Goal: Task Accomplishment & Management: Manage account settings

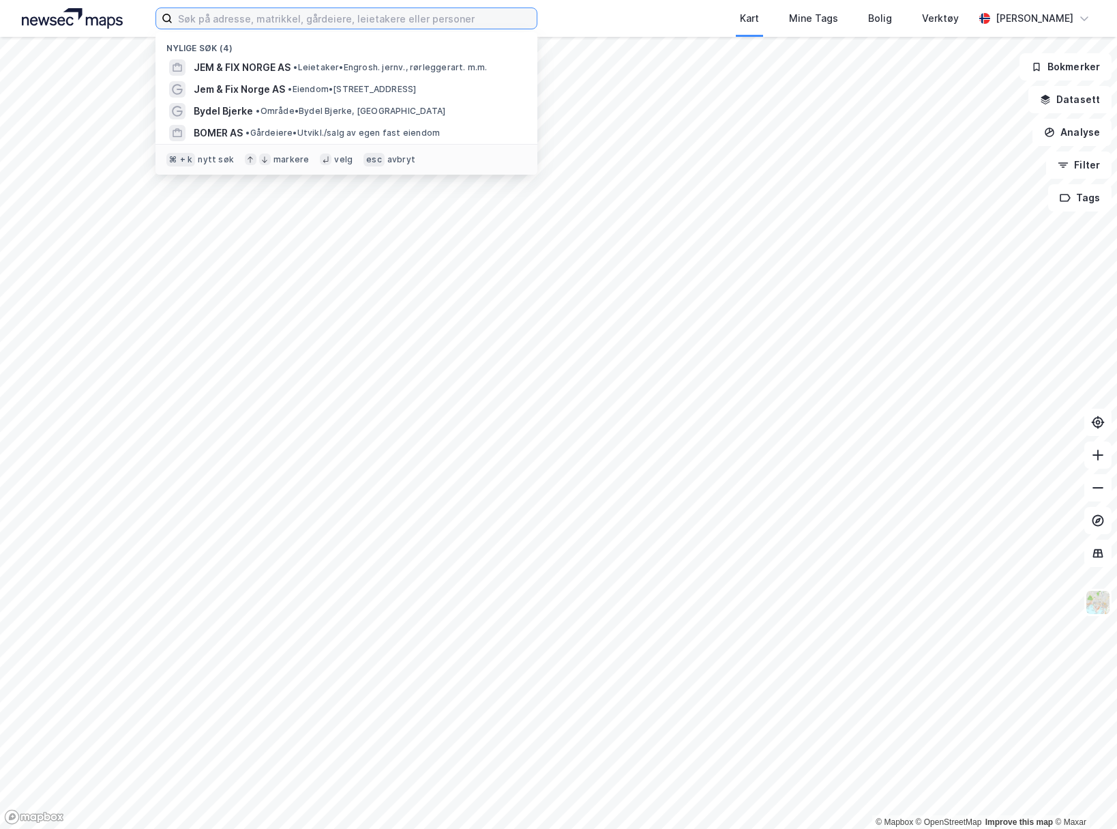
click at [291, 27] on input at bounding box center [355, 18] width 364 height 20
paste input "3201-111-5-0-0"
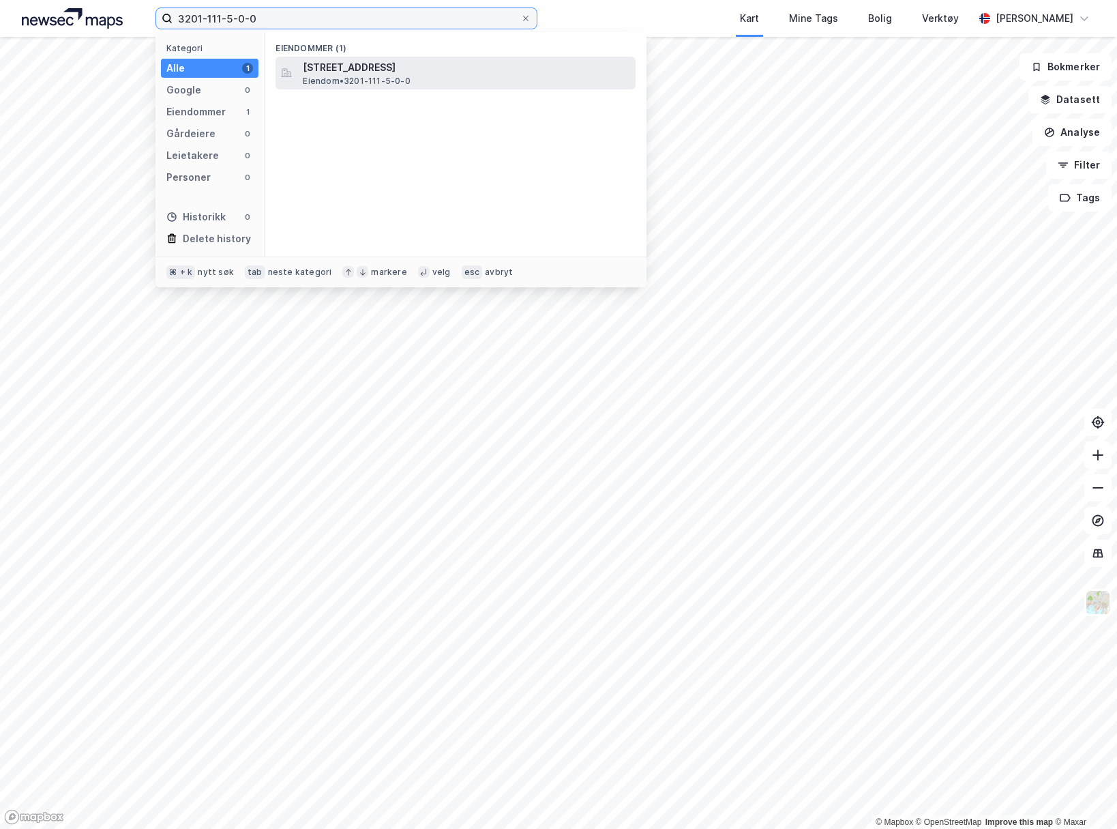
type input "3201-111-5-0-0"
click at [415, 72] on span "[STREET_ADDRESS]" at bounding box center [466, 67] width 327 height 16
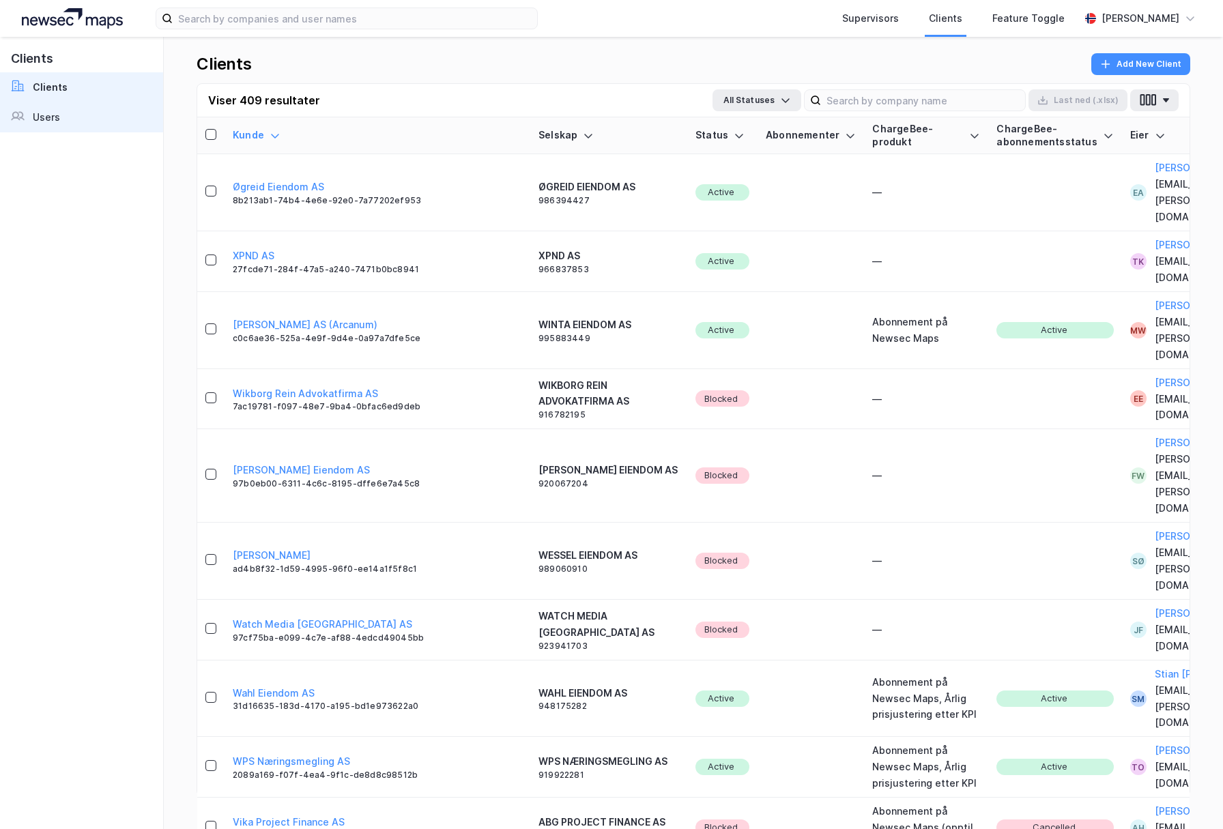
click at [48, 114] on div "Users" at bounding box center [46, 117] width 27 height 16
click at [73, 123] on link "Users" at bounding box center [81, 117] width 163 height 30
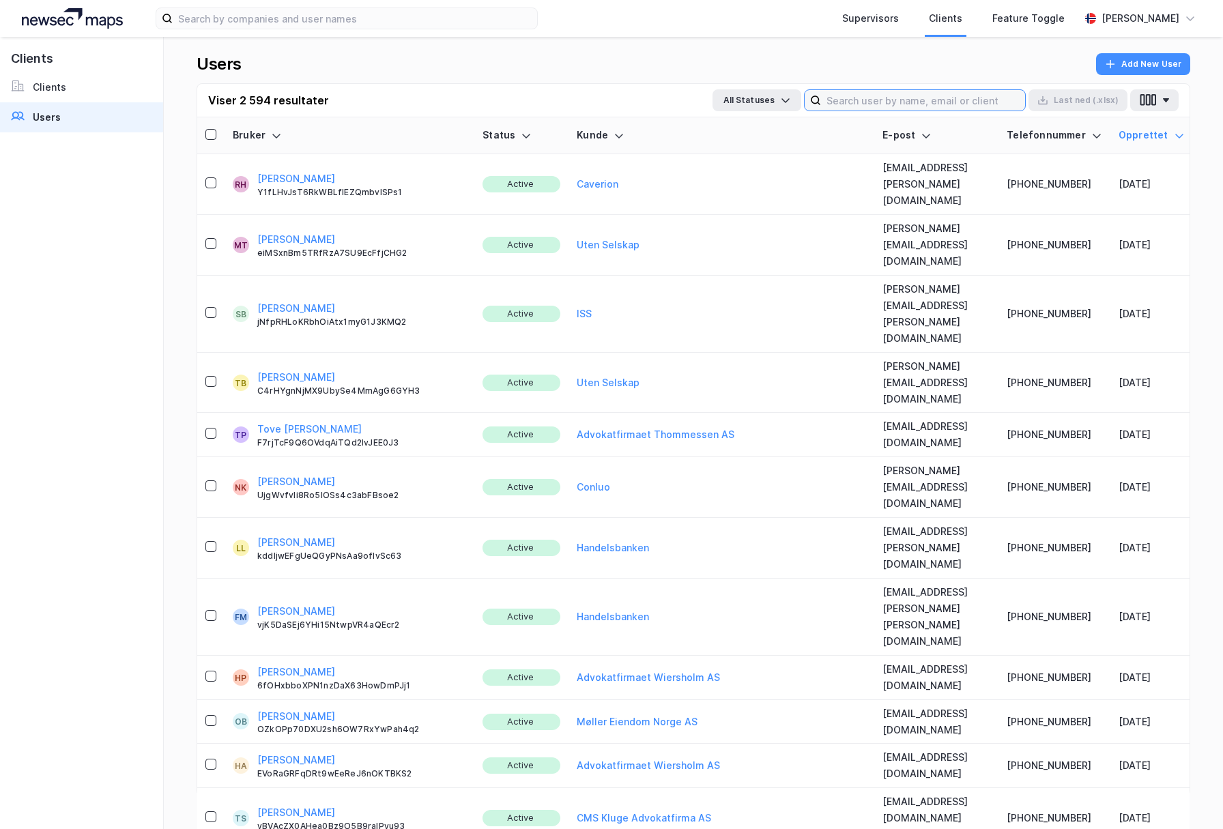
drag, startPoint x: 823, startPoint y: 105, endPoint x: 852, endPoint y: 101, distance: 29.6
click at [823, 105] on input at bounding box center [923, 100] width 204 height 20
click at [854, 101] on input at bounding box center [923, 100] width 204 height 20
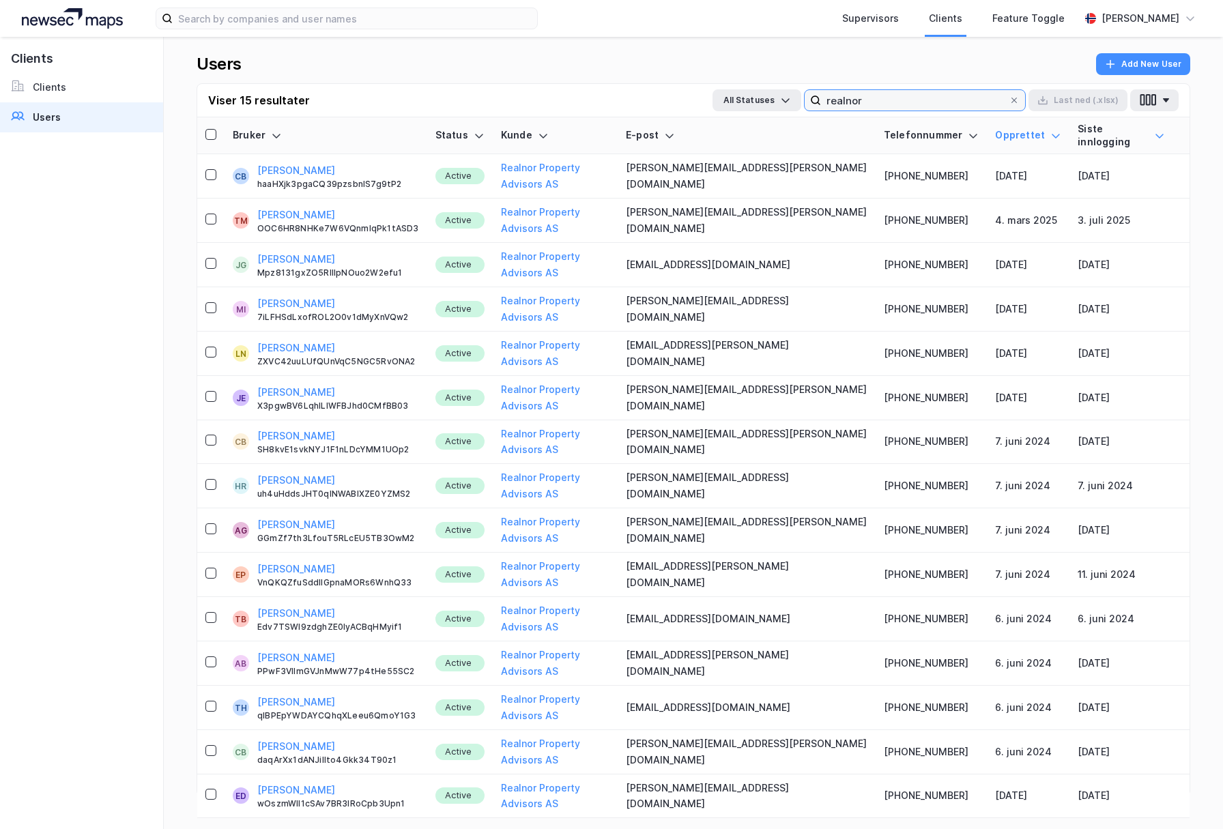
type input "realnor"
click at [1154, 130] on icon at bounding box center [1159, 135] width 11 height 11
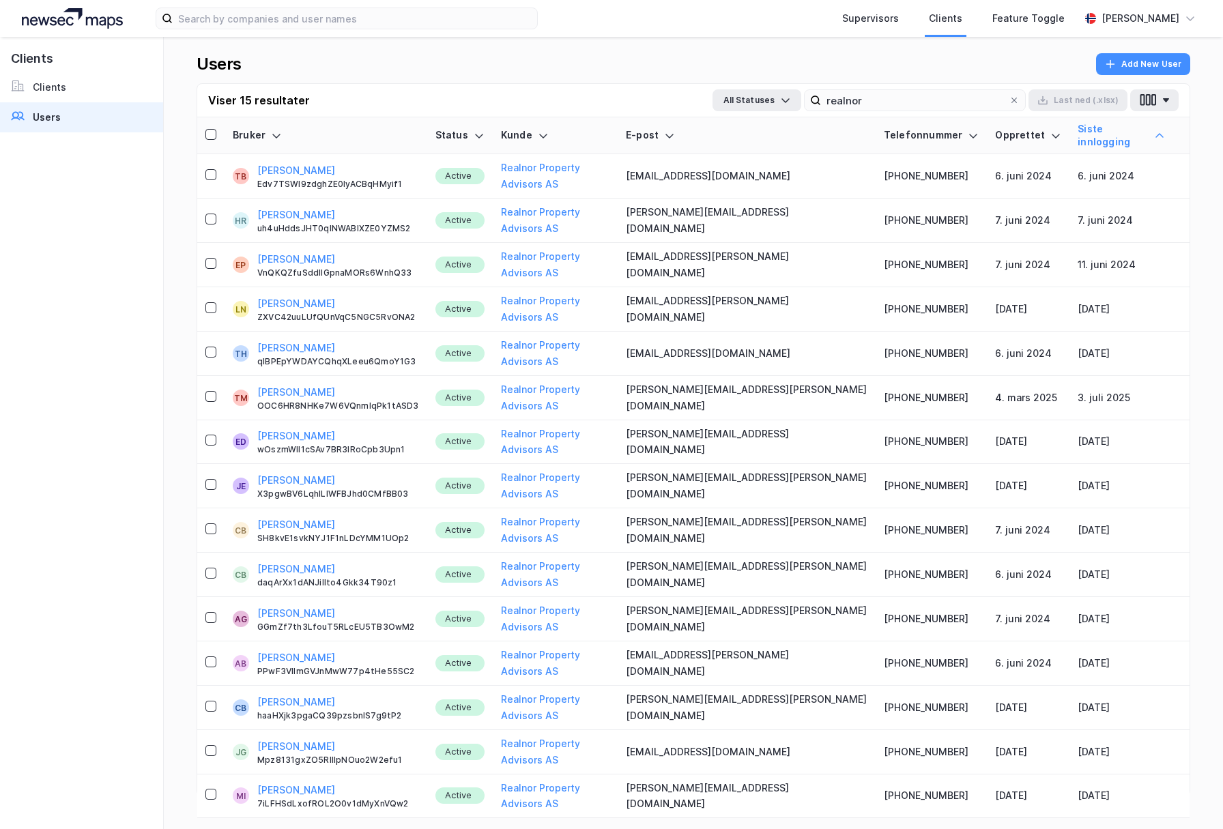
click at [1154, 130] on icon at bounding box center [1159, 135] width 11 height 11
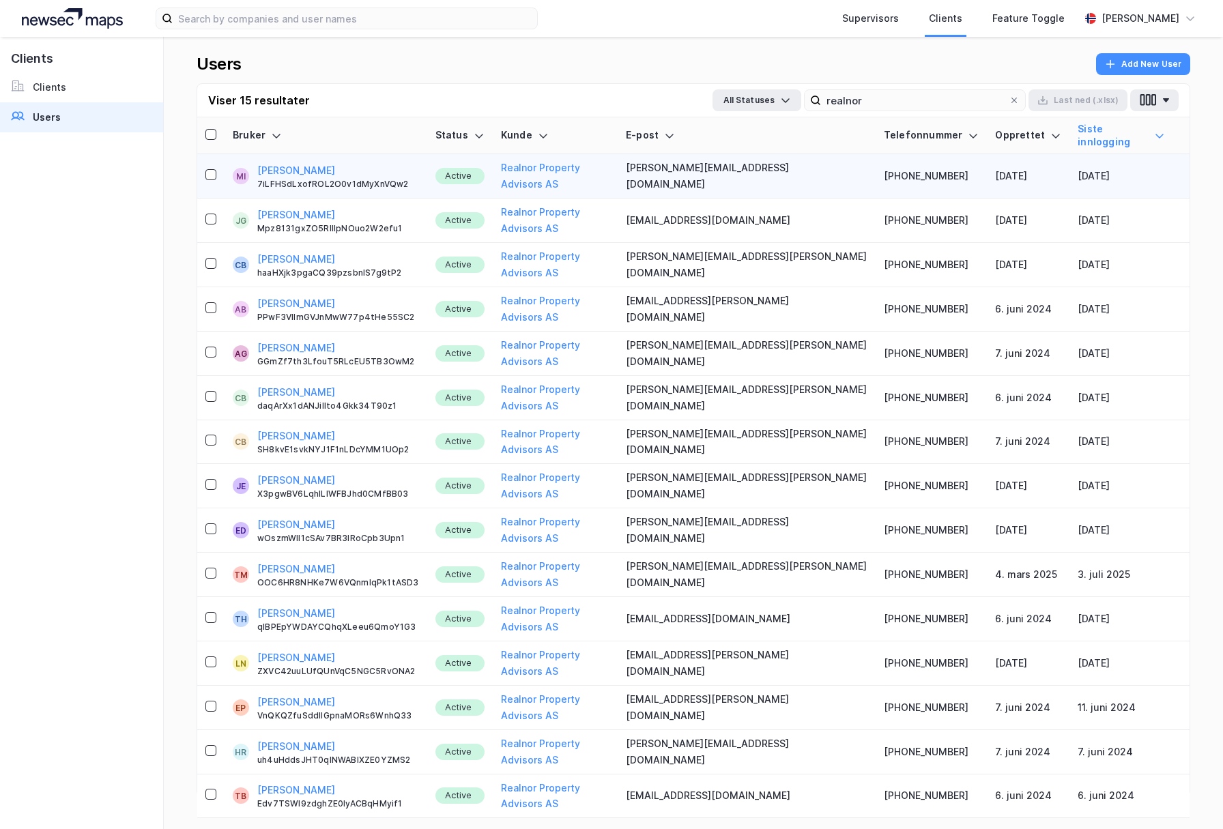
drag, startPoint x: 212, startPoint y: 133, endPoint x: 213, endPoint y: 149, distance: 16.4
click at [212, 133] on icon at bounding box center [211, 135] width 10 height 10
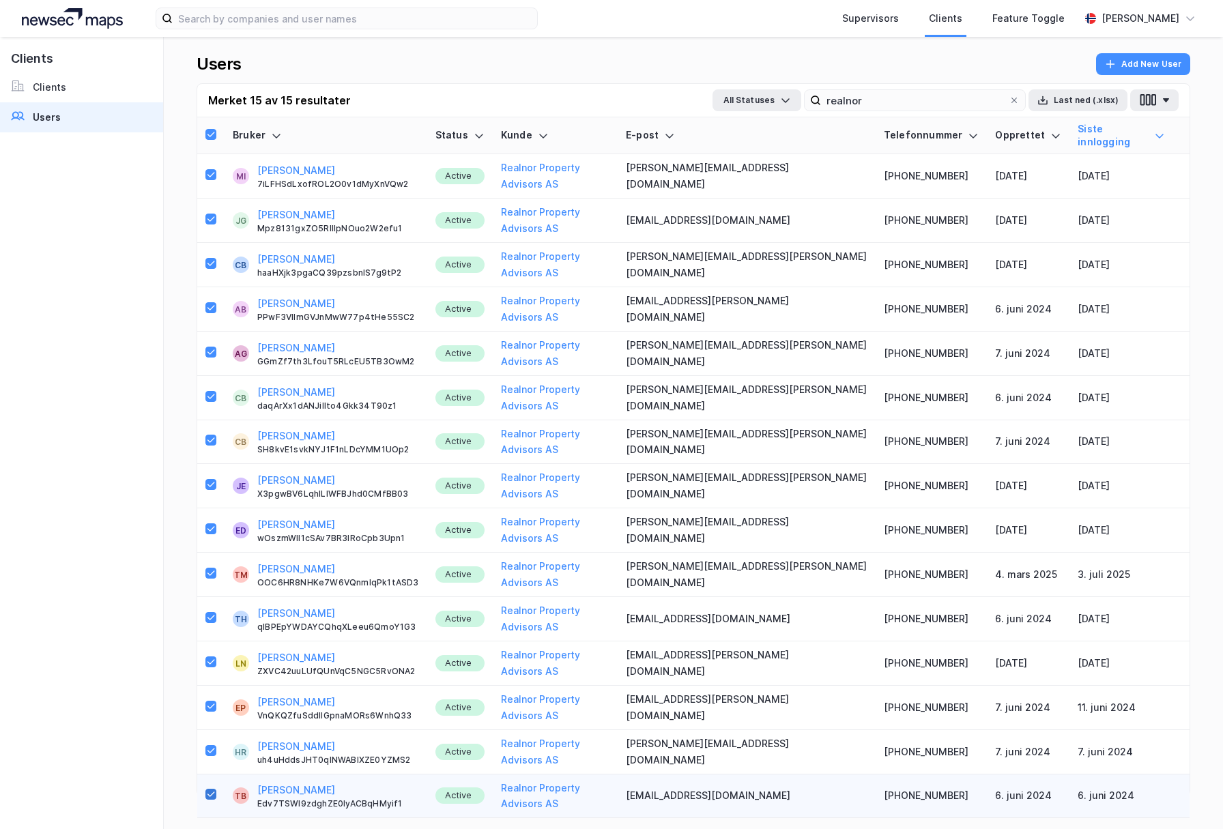
click at [209, 789] on icon at bounding box center [211, 794] width 10 height 10
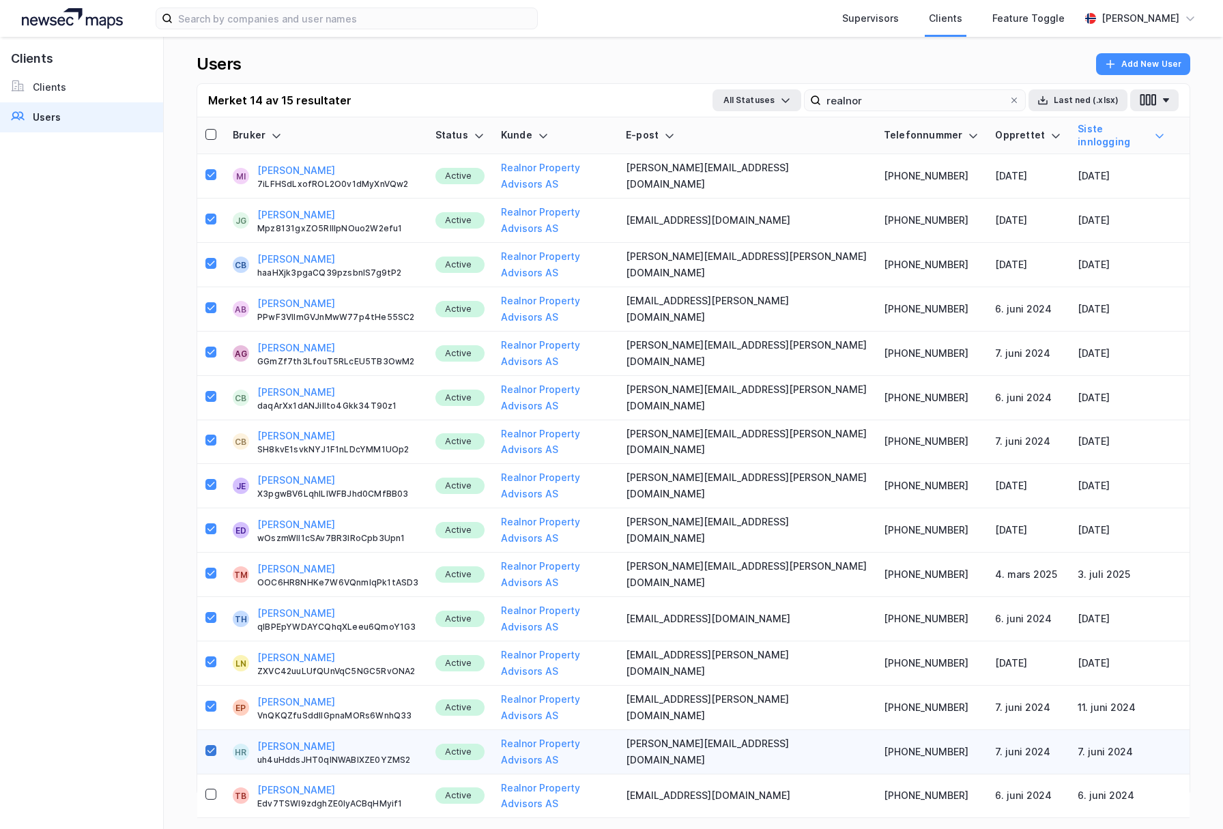
click at [207, 746] on icon at bounding box center [211, 751] width 10 height 10
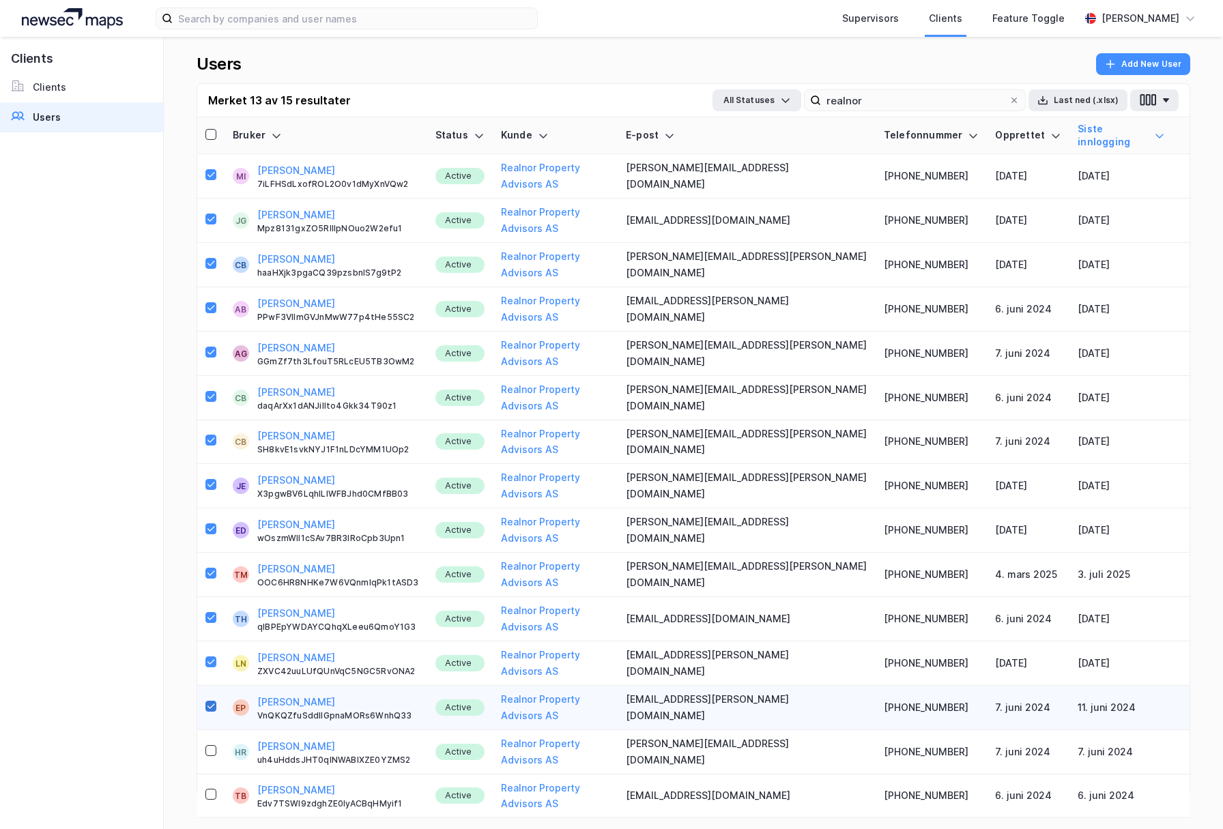
click at [209, 701] on icon at bounding box center [211, 706] width 10 height 10
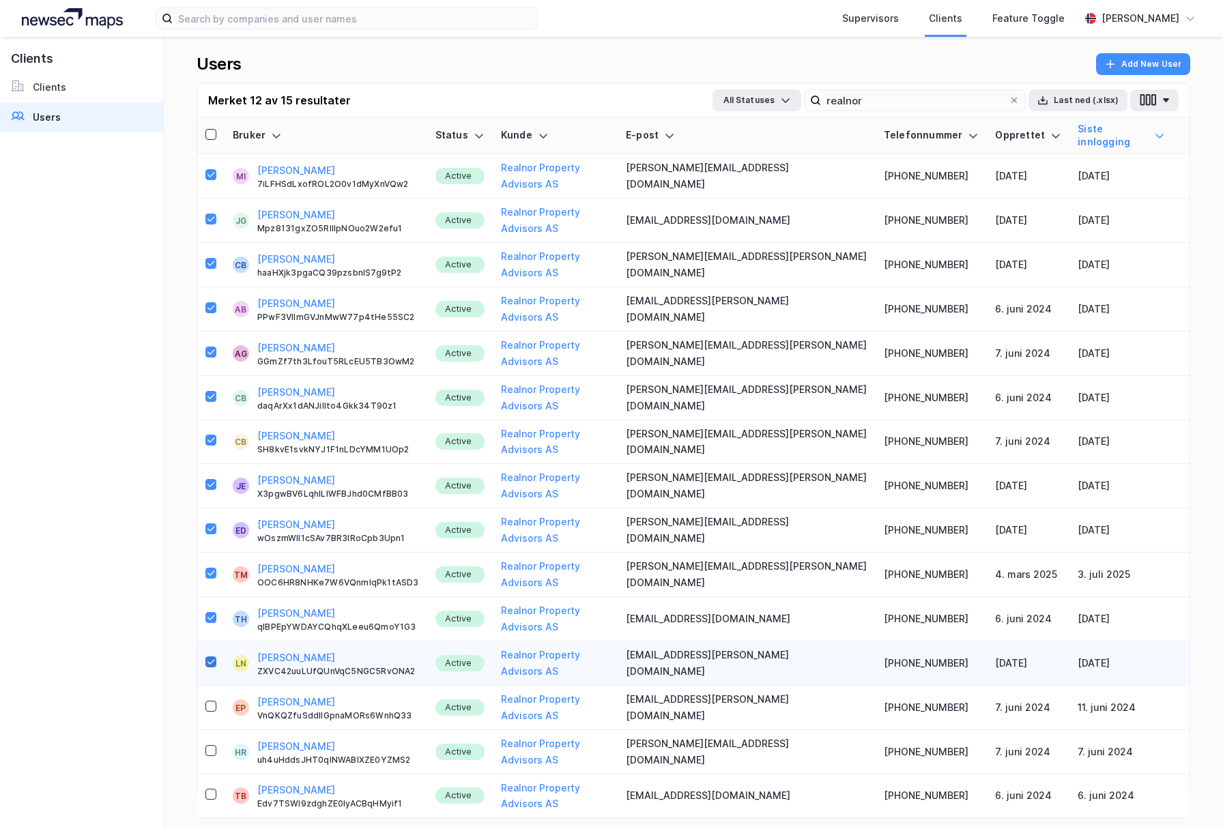
click at [208, 657] on icon at bounding box center [211, 662] width 10 height 10
click at [1074, 104] on button "Last ned (.xlsx)" at bounding box center [1077, 100] width 99 height 22
click at [214, 131] on icon at bounding box center [211, 135] width 10 height 10
click at [1093, 96] on button "Last ned (.xlsx)" at bounding box center [1077, 100] width 99 height 22
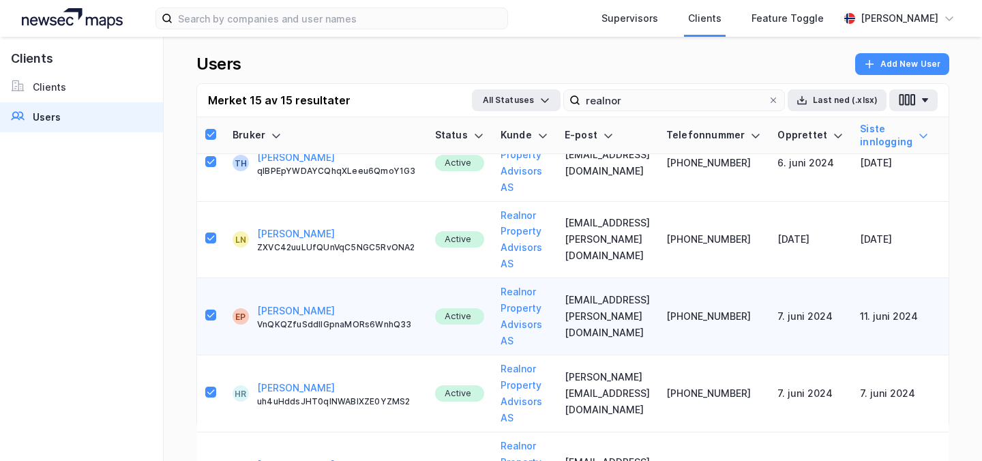
scroll to position [793, 0]
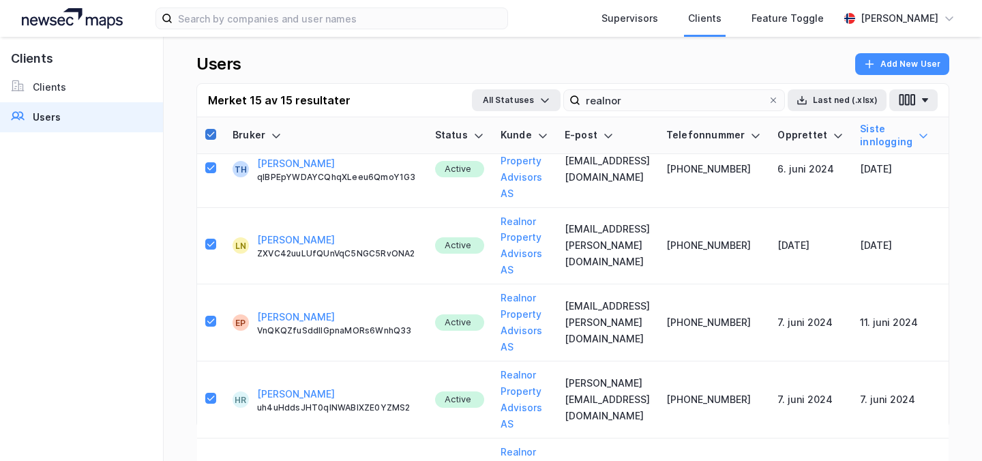
click at [215, 134] on icon at bounding box center [211, 135] width 10 height 10
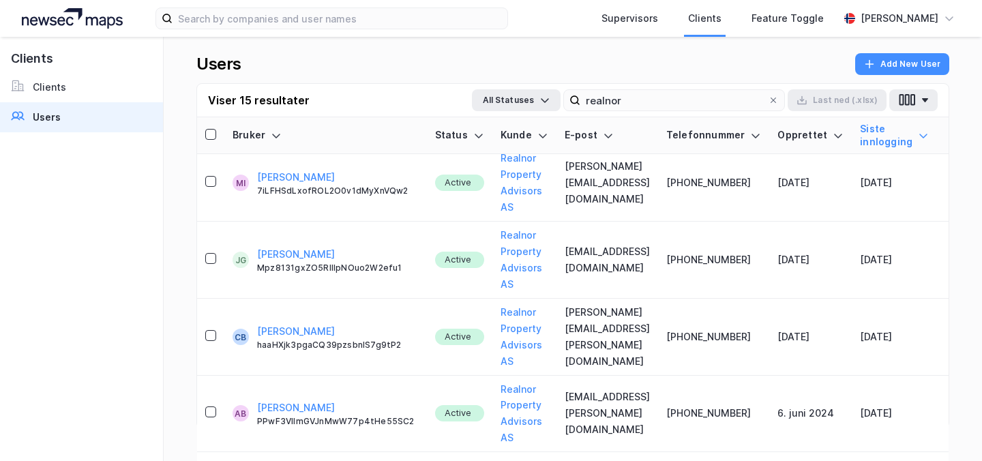
scroll to position [0, 0]
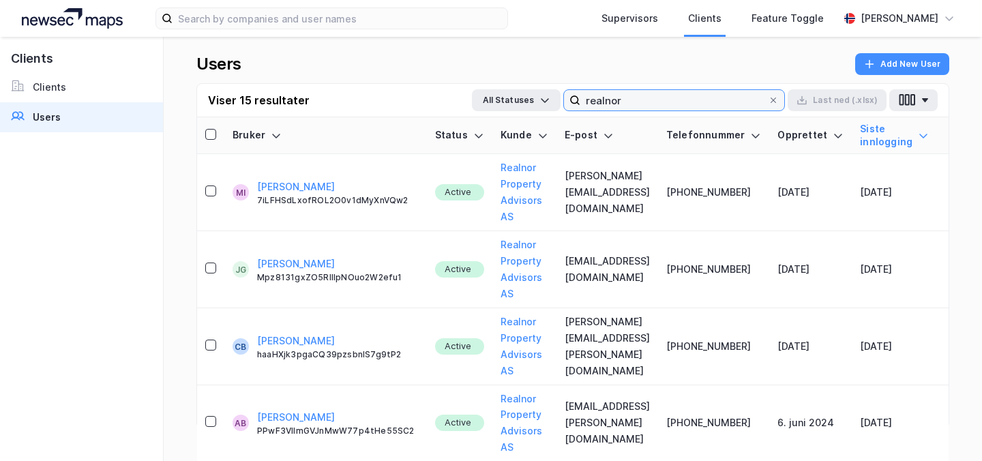
click at [640, 103] on input "realnor" at bounding box center [675, 100] width 188 height 20
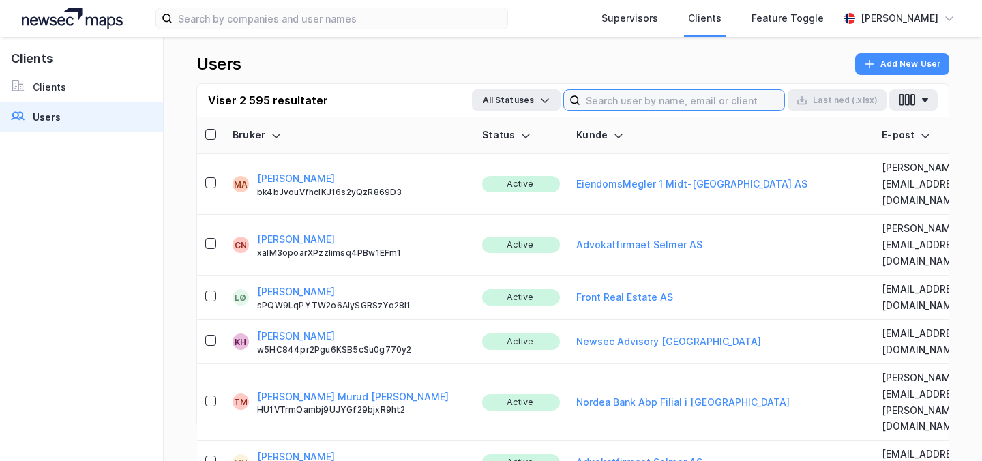
paste input "[PERSON_NAME][EMAIL_ADDRESS][PERSON_NAME][DOMAIN_NAME]"
type input "[PERSON_NAME][EMAIL_ADDRESS][PERSON_NAME][DOMAIN_NAME]"
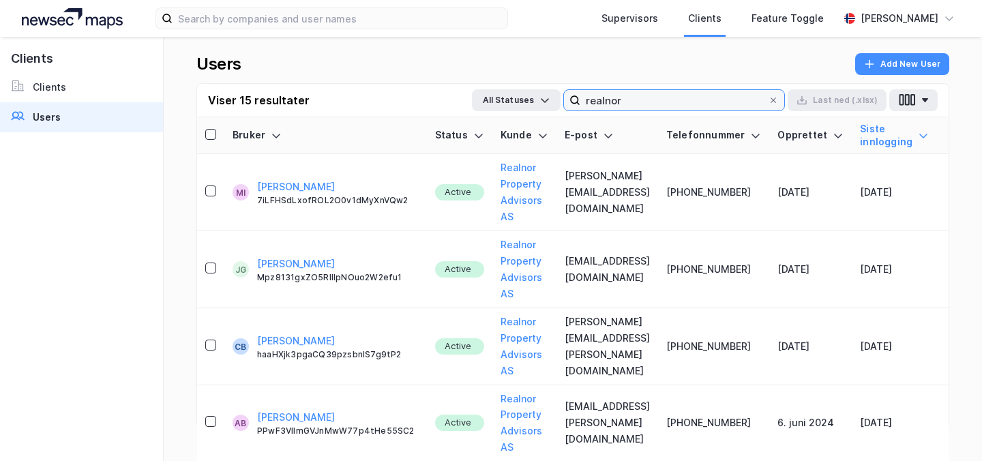
paste input "90071325"
type input "90071325"
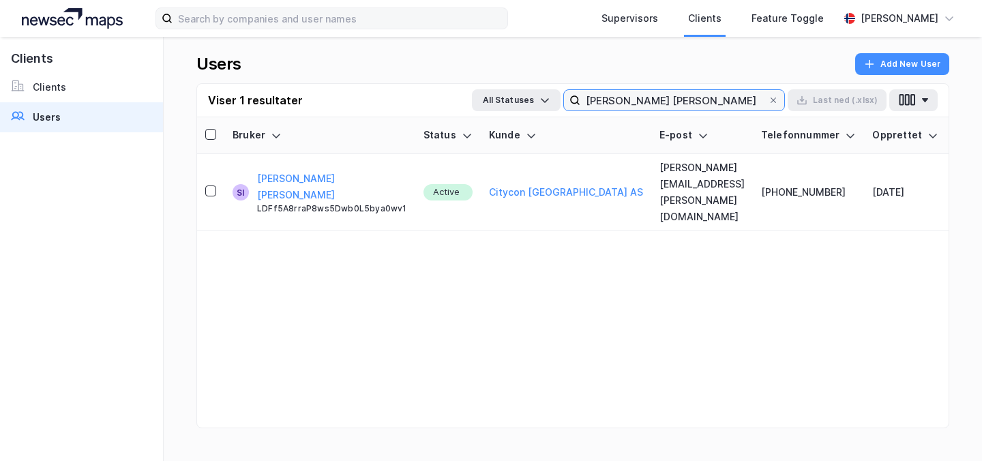
type input "[PERSON_NAME] [PERSON_NAME]"
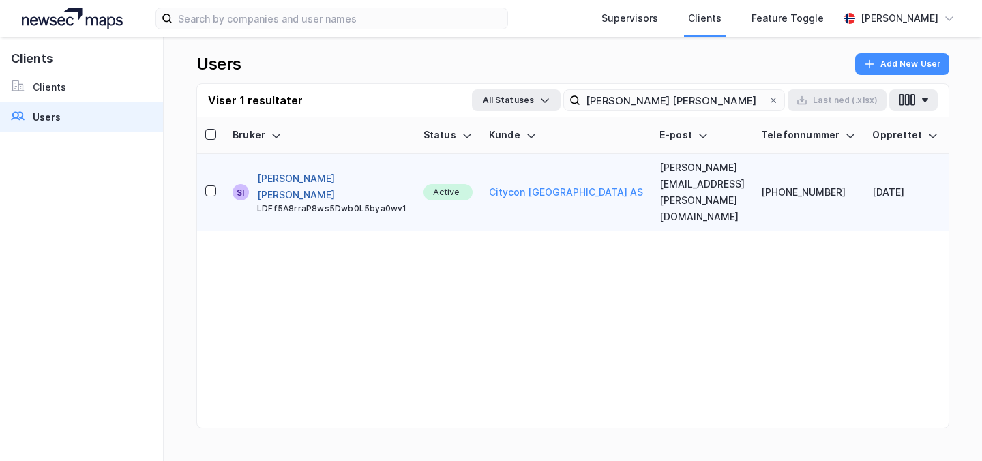
click at [292, 177] on button "[PERSON_NAME] [PERSON_NAME]" at bounding box center [332, 187] width 150 height 33
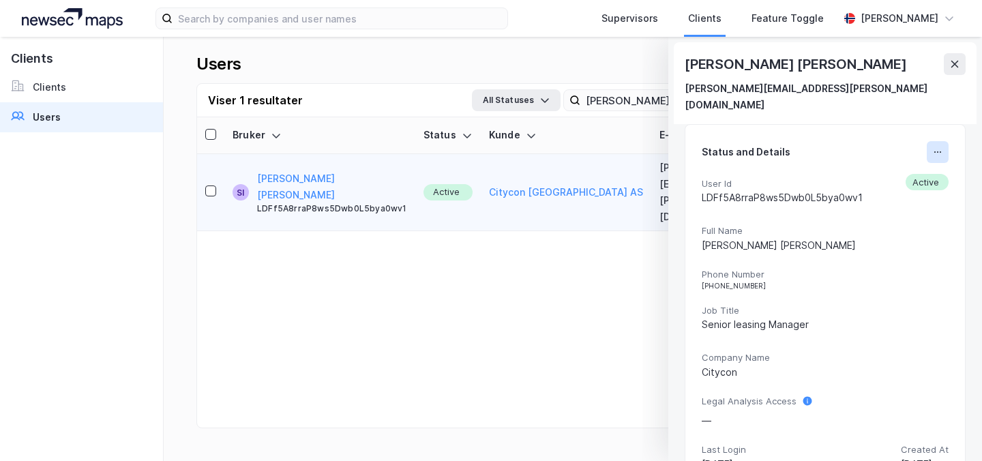
click at [946, 143] on button at bounding box center [938, 152] width 22 height 22
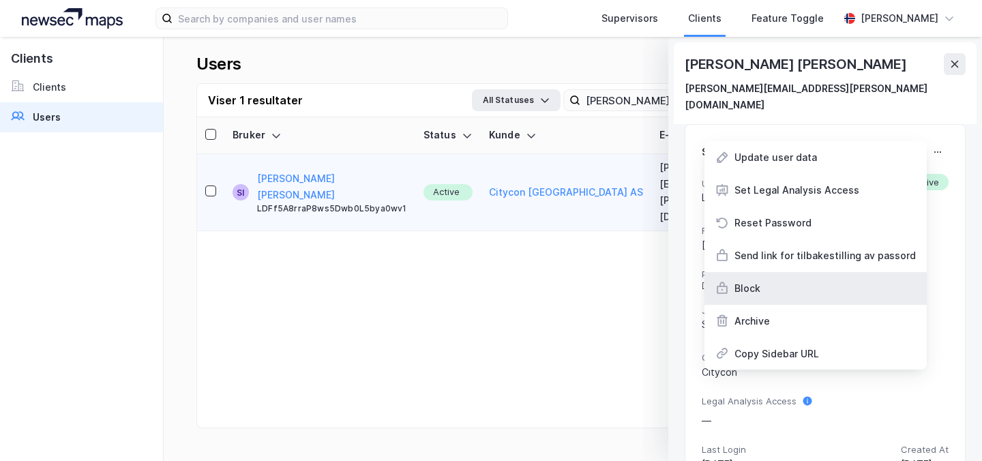
click at [782, 272] on div "Block" at bounding box center [816, 288] width 222 height 33
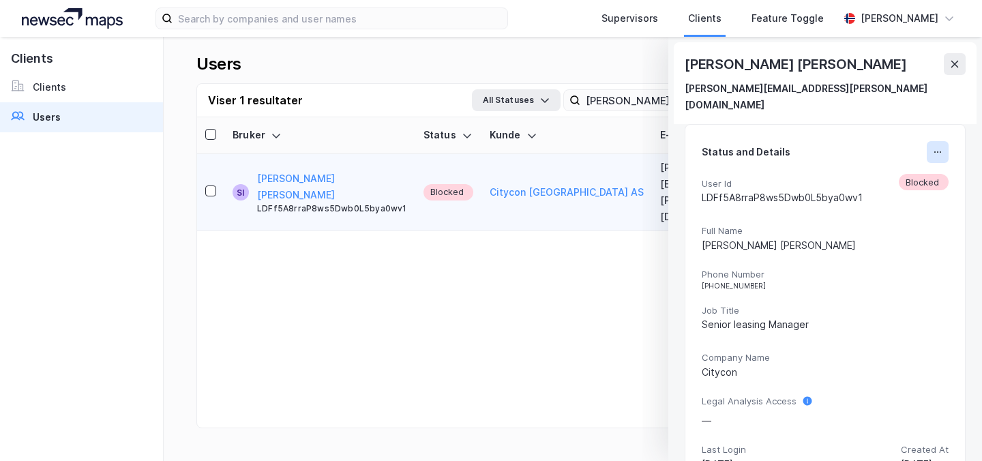
click at [944, 141] on button at bounding box center [938, 152] width 22 height 22
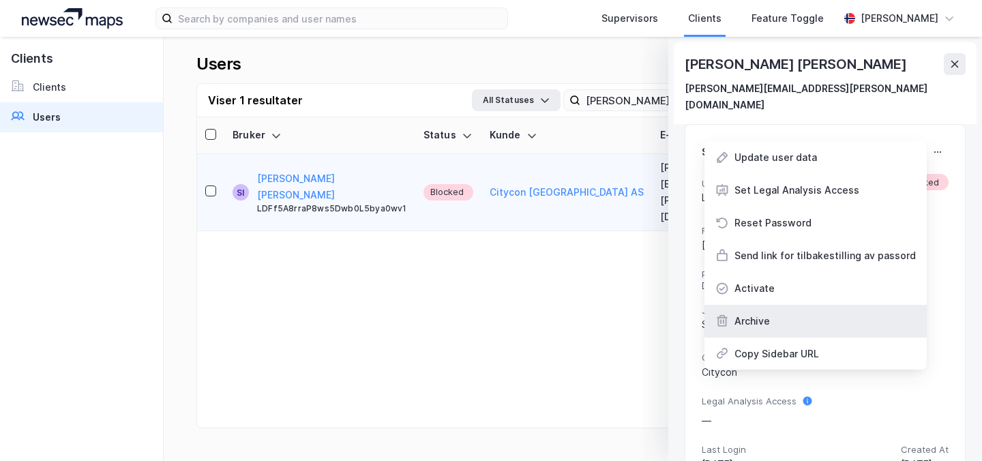
click at [778, 305] on div "Archive" at bounding box center [816, 321] width 222 height 33
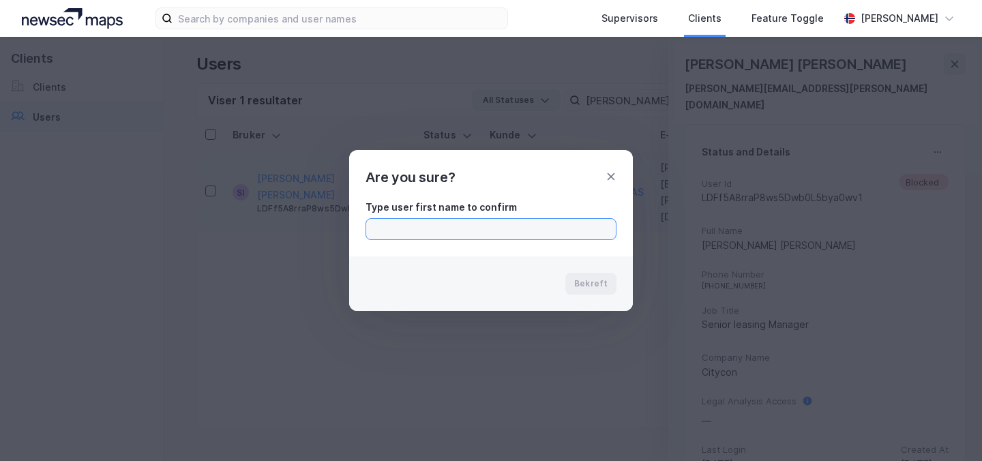
click at [462, 230] on input "text" at bounding box center [491, 229] width 250 height 20
type input "[PERSON_NAME]"
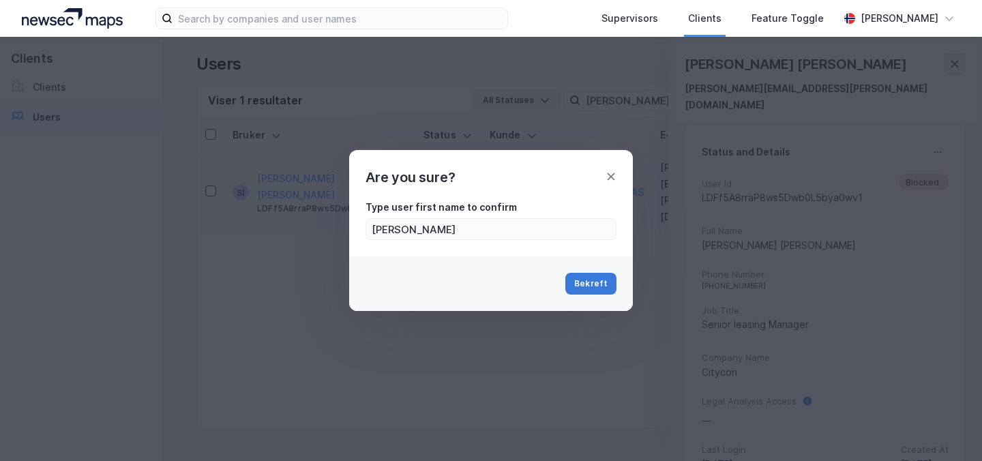
click at [584, 282] on button "Bekreft" at bounding box center [591, 284] width 51 height 22
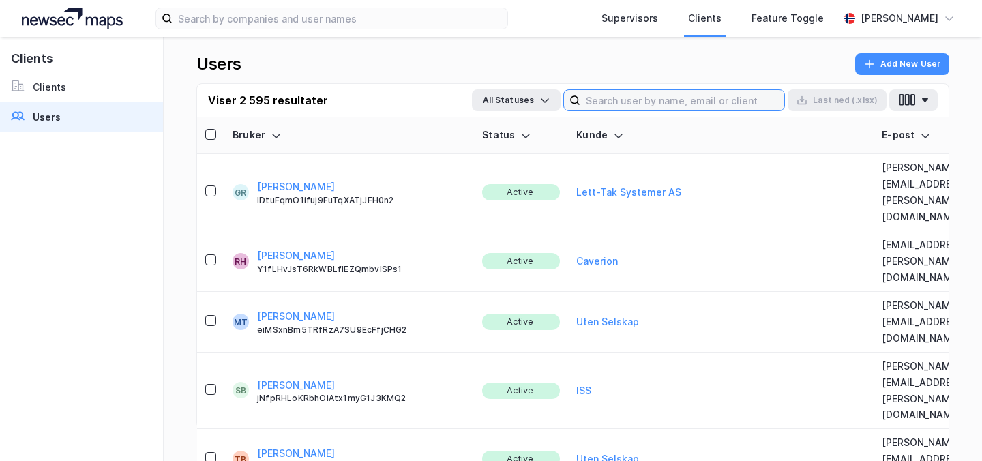
click at [699, 94] on input at bounding box center [683, 100] width 204 height 20
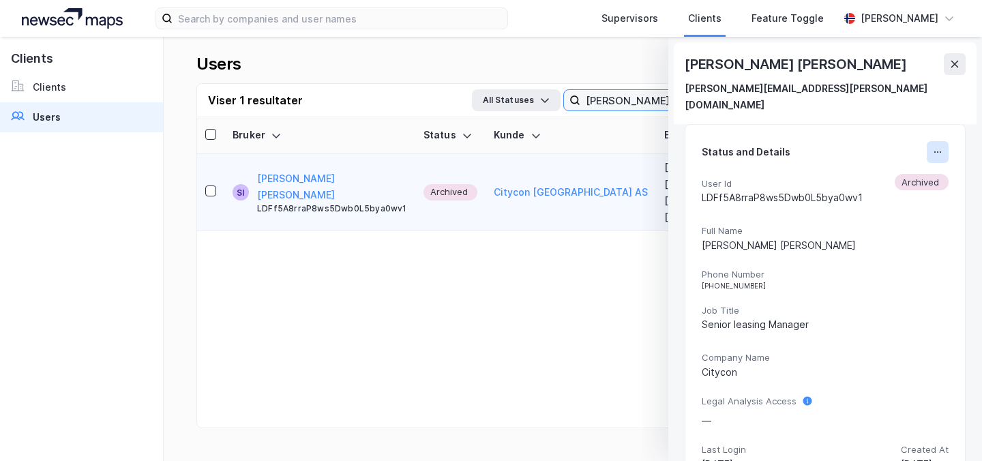
type input "[PERSON_NAME]"
click at [939, 147] on icon at bounding box center [938, 152] width 11 height 11
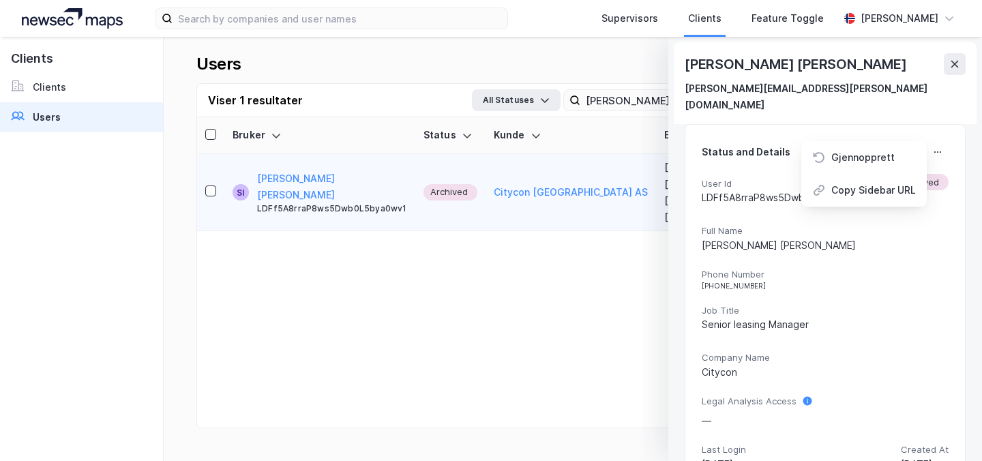
click at [857, 305] on span "Job Title" at bounding box center [825, 311] width 247 height 12
click at [728, 269] on span "Phone Number" at bounding box center [825, 275] width 247 height 12
click at [930, 141] on button at bounding box center [938, 152] width 22 height 22
click at [916, 145] on div "Gjennopprett" at bounding box center [865, 157] width 126 height 33
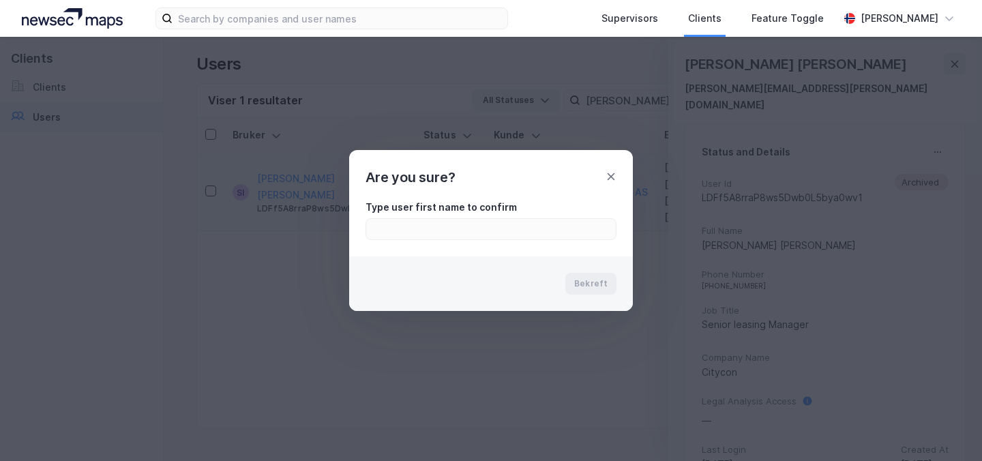
click at [615, 166] on div "Are you sure?" at bounding box center [491, 169] width 284 height 38
click at [615, 171] on icon at bounding box center [611, 176] width 11 height 11
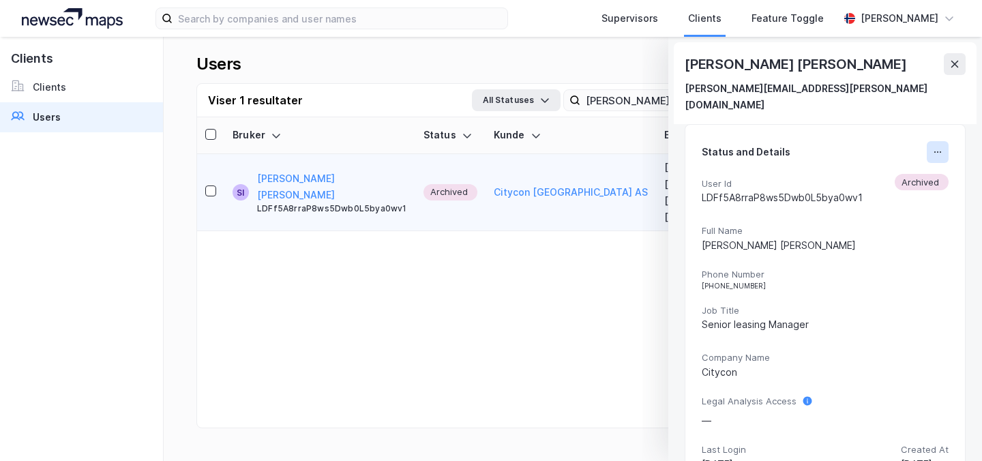
click at [947, 141] on button at bounding box center [938, 152] width 22 height 22
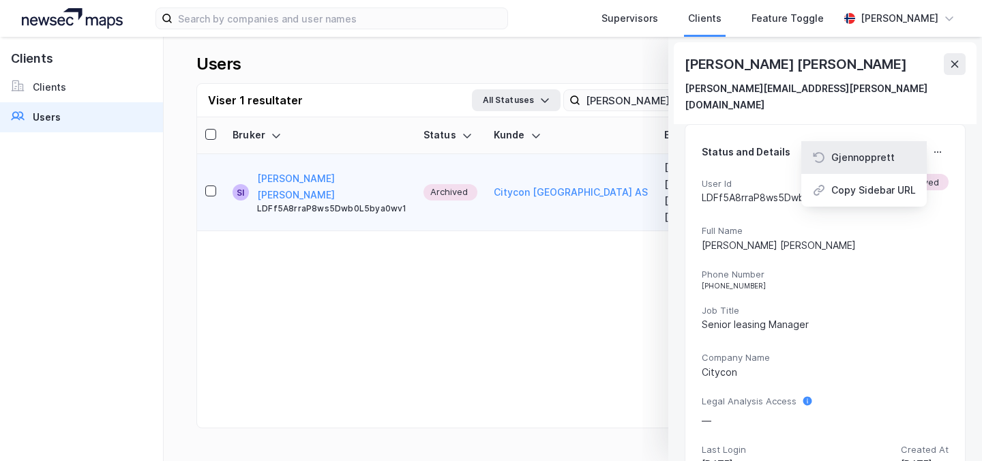
click at [861, 149] on div "Gjennopprett" at bounding box center [863, 157] width 63 height 16
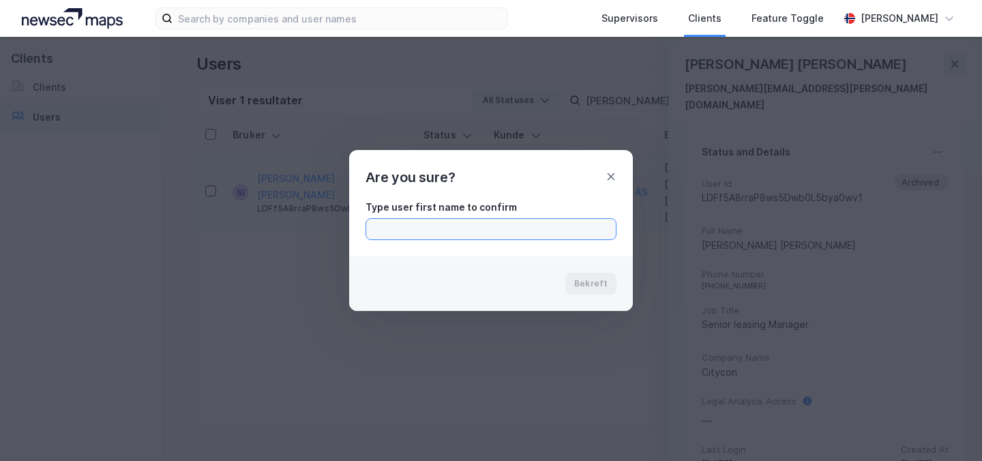
click at [409, 236] on input "text" at bounding box center [491, 229] width 250 height 20
click at [566, 267] on div "Bekreft" at bounding box center [491, 284] width 284 height 55
click at [588, 278] on div "Bekreft" at bounding box center [491, 284] width 284 height 55
click at [472, 240] on div "Type user first name to confirm Stne" at bounding box center [491, 222] width 284 height 68
click at [381, 227] on input "Stne" at bounding box center [491, 229] width 250 height 20
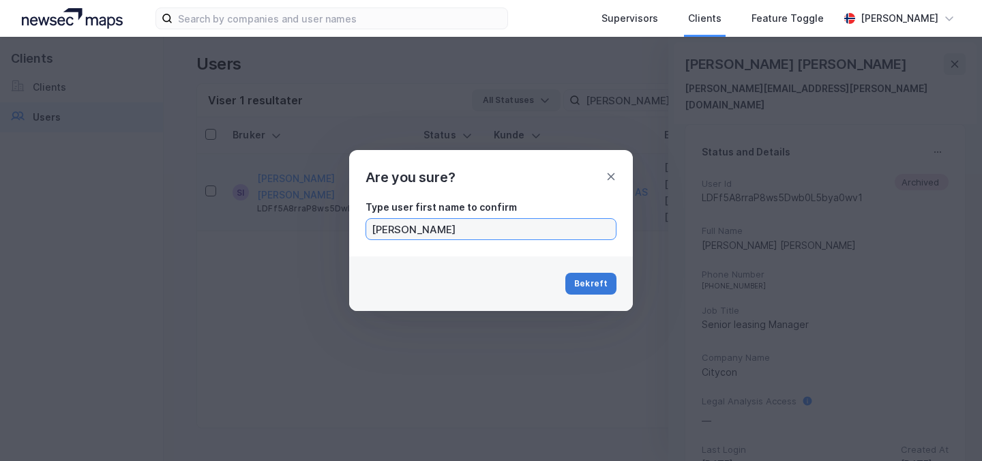
type input "[PERSON_NAME]"
click at [600, 288] on button "Bekreft" at bounding box center [591, 284] width 51 height 22
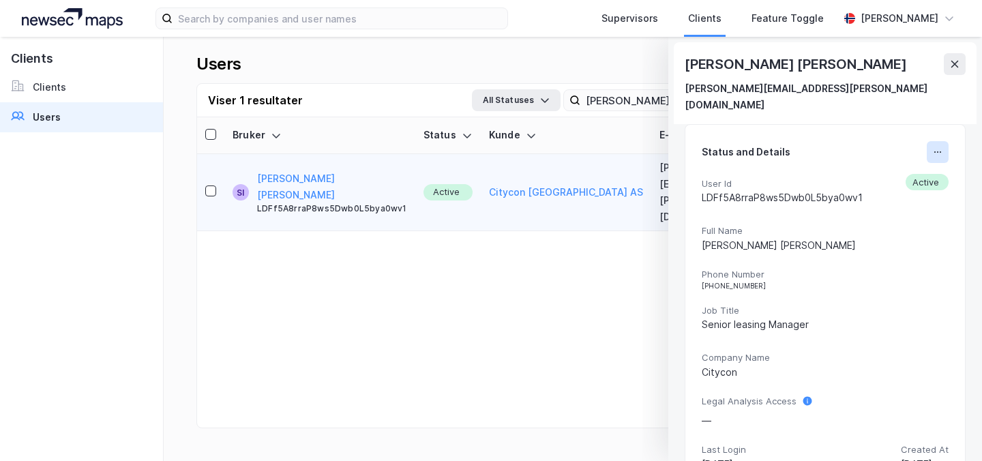
click at [937, 145] on button at bounding box center [938, 152] width 22 height 22
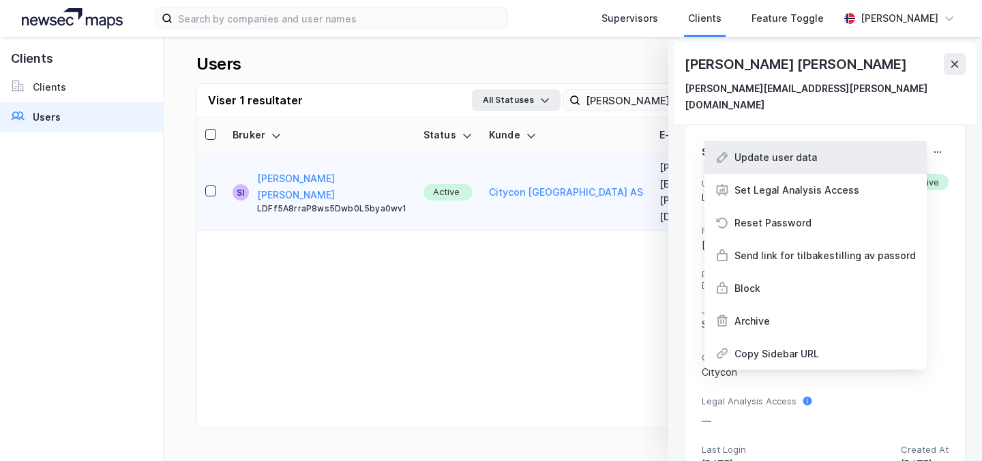
click at [805, 149] on div "Update user data" at bounding box center [776, 157] width 83 height 16
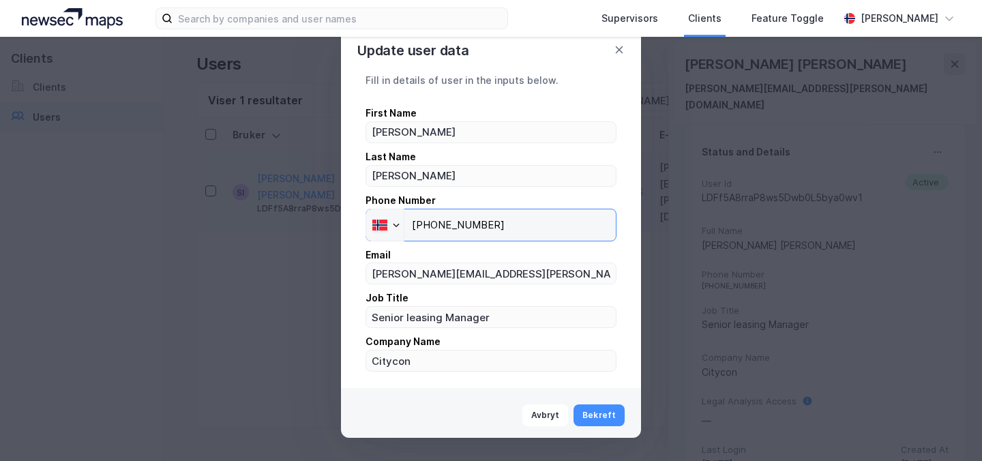
click at [501, 220] on input "[PHONE_NUMBER]" at bounding box center [491, 225] width 251 height 33
drag, startPoint x: 509, startPoint y: 227, endPoint x: 435, endPoint y: 226, distance: 74.4
click at [435, 226] on input "[PHONE_NUMBER]" at bounding box center [491, 225] width 251 height 33
type input "+47"
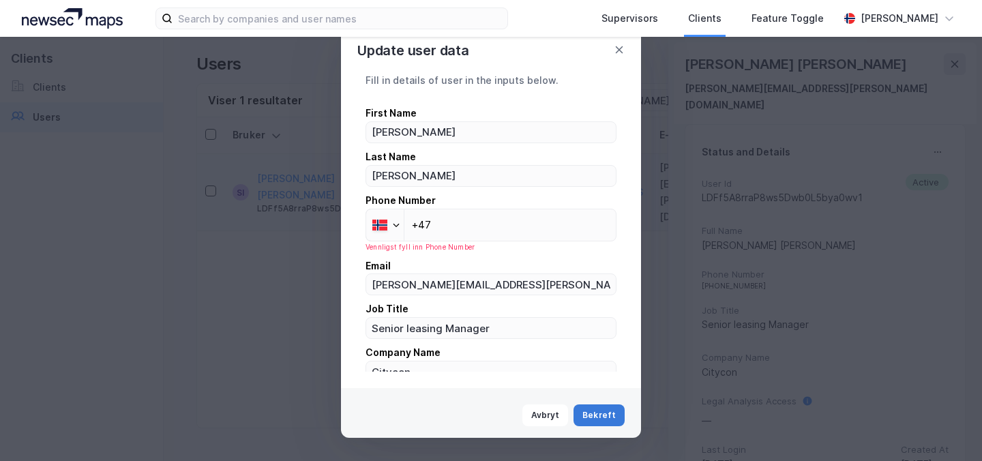
click at [598, 413] on button "Bekreft" at bounding box center [599, 416] width 51 height 22
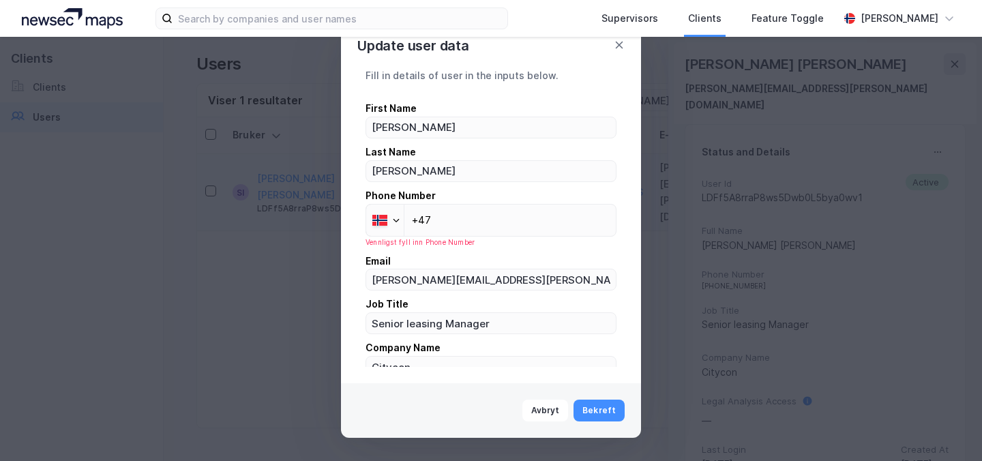
scroll to position [11, 0]
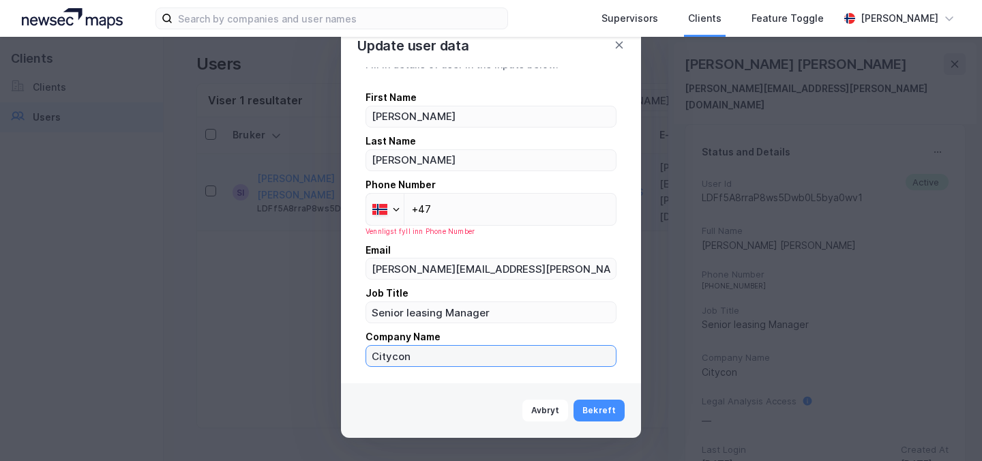
click at [437, 353] on input "Citycon" at bounding box center [491, 356] width 250 height 20
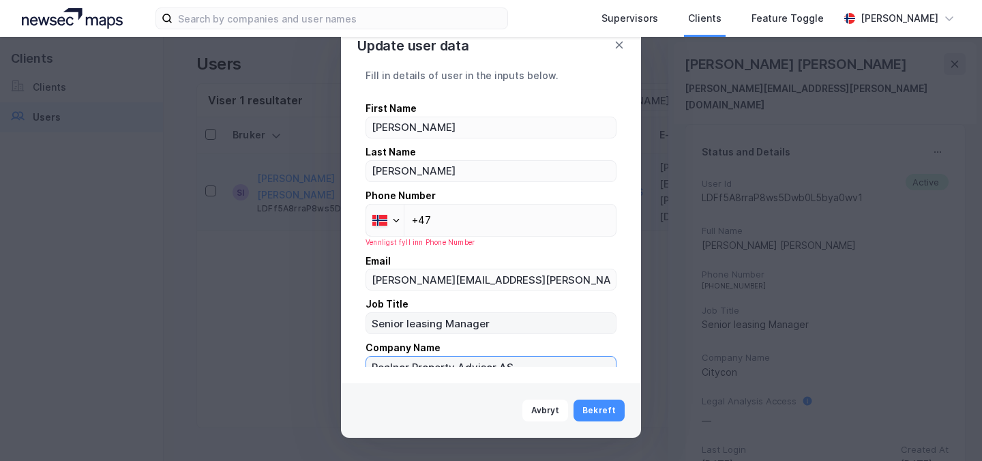
scroll to position [1, 0]
click at [515, 321] on input "Senior leasing Manager" at bounding box center [491, 322] width 250 height 20
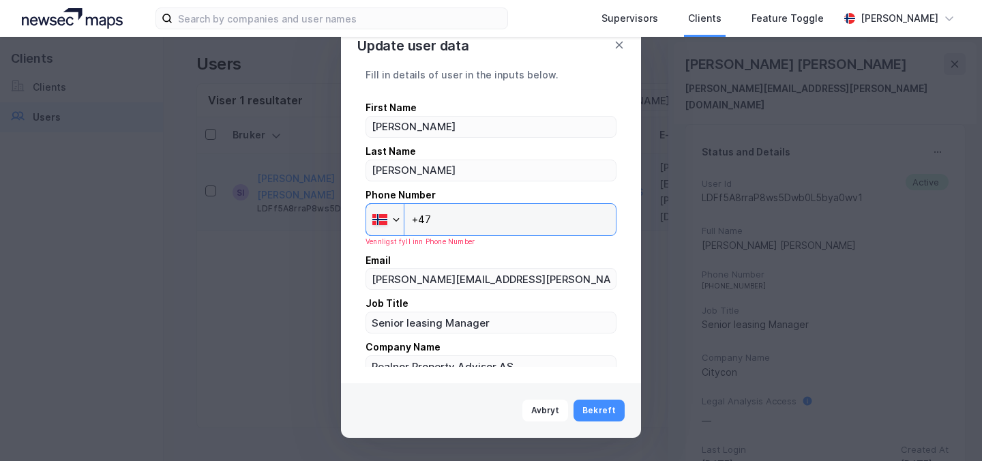
click at [447, 226] on input "+47" at bounding box center [491, 219] width 251 height 33
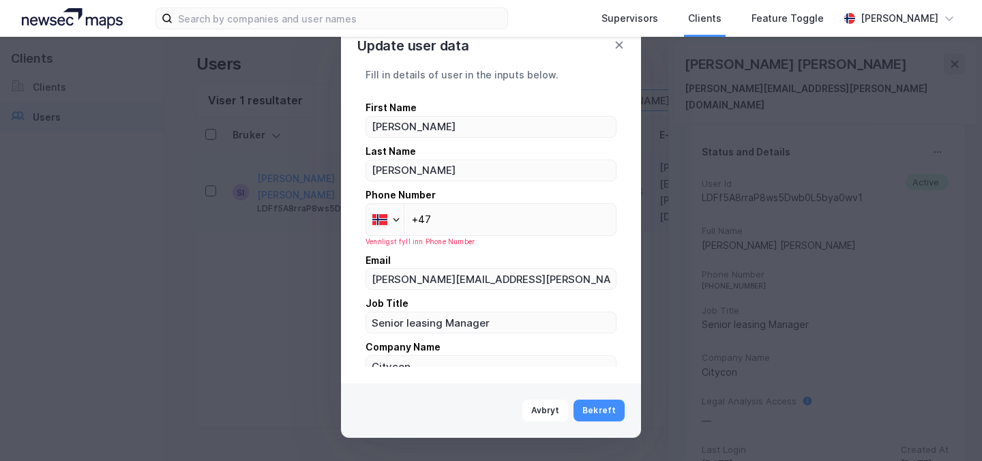
type input "Citycon"
type input "s"
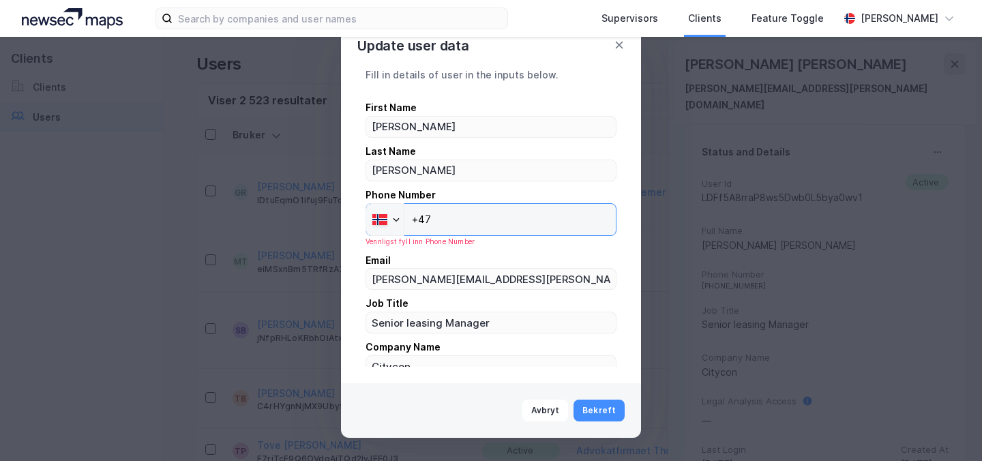
click at [523, 210] on input "+47" at bounding box center [491, 219] width 251 height 33
paste input "tel"
paste input "900 71 325"
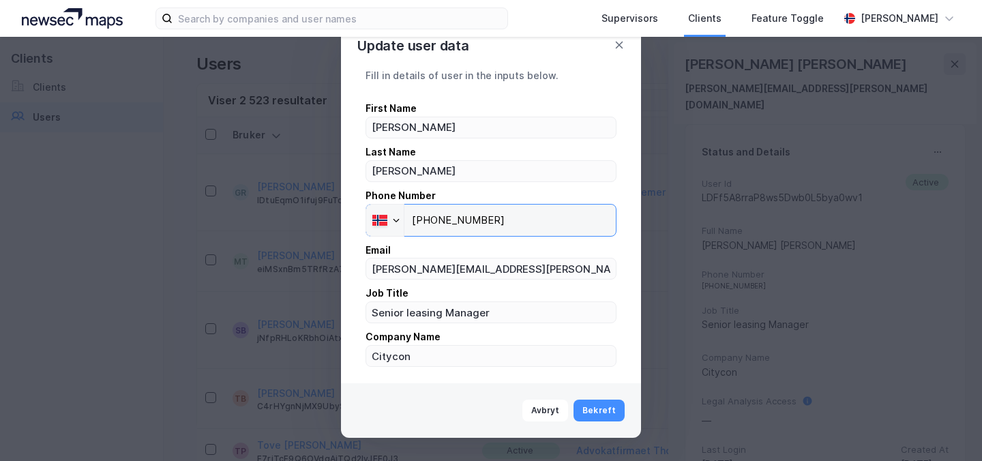
type input "[PHONE_NUMBER]"
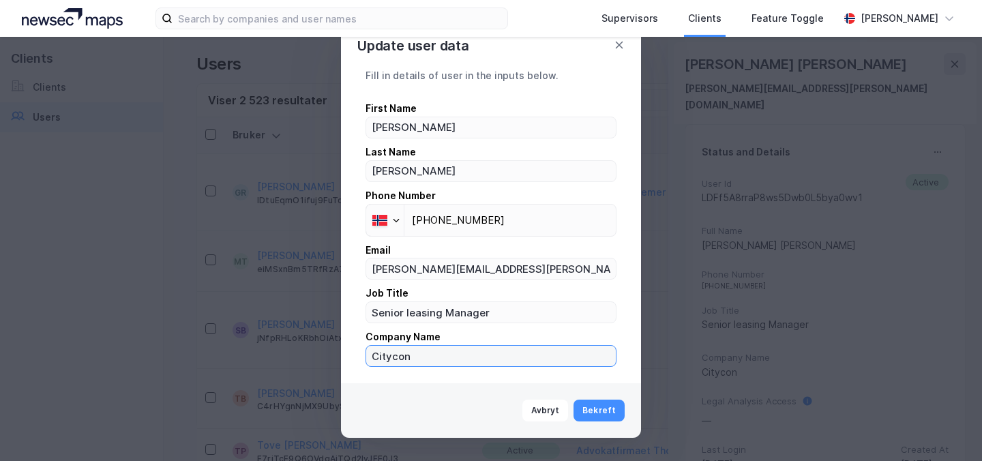
click at [440, 355] on input "Citycon" at bounding box center [491, 356] width 250 height 20
click at [440, 355] on input "Citycon" at bounding box center [488, 356] width 244 height 20
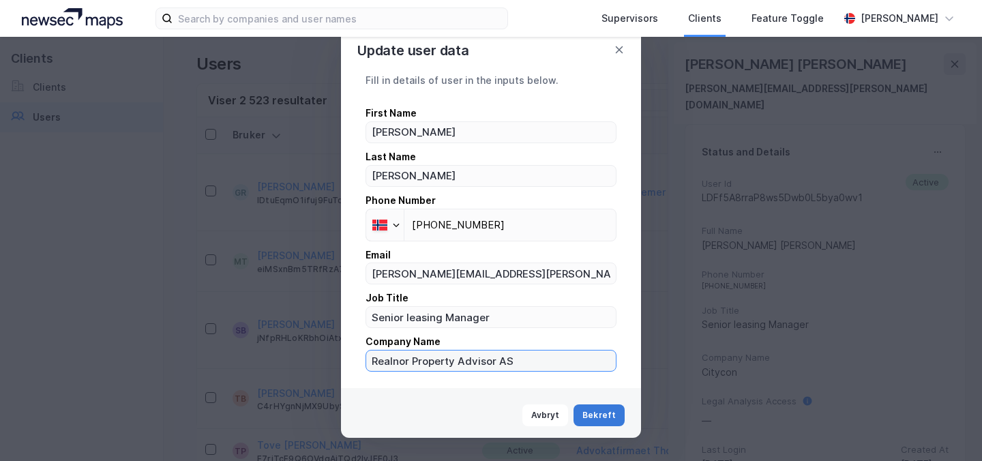
type input "Realnor Property Advisor AS"
click at [606, 415] on button "Bekreft" at bounding box center [599, 416] width 51 height 22
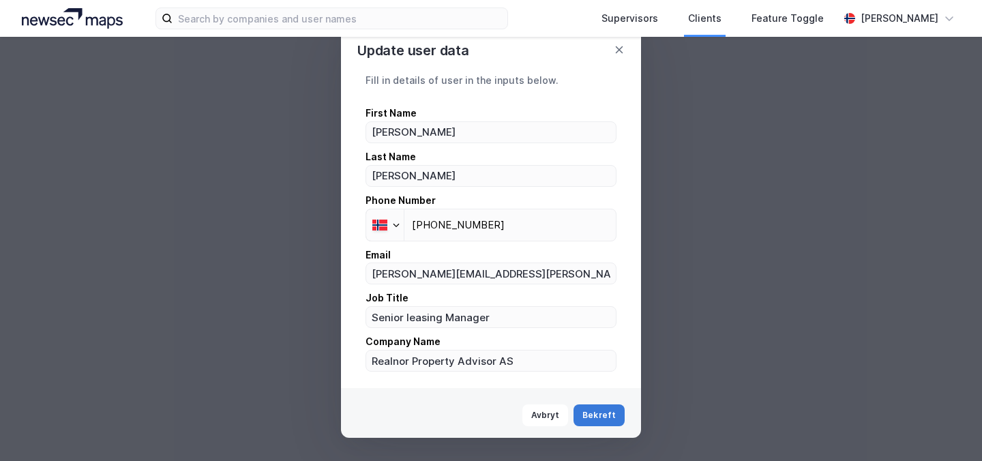
click at [606, 415] on div "Avbryt Bekreft" at bounding box center [491, 415] width 300 height 55
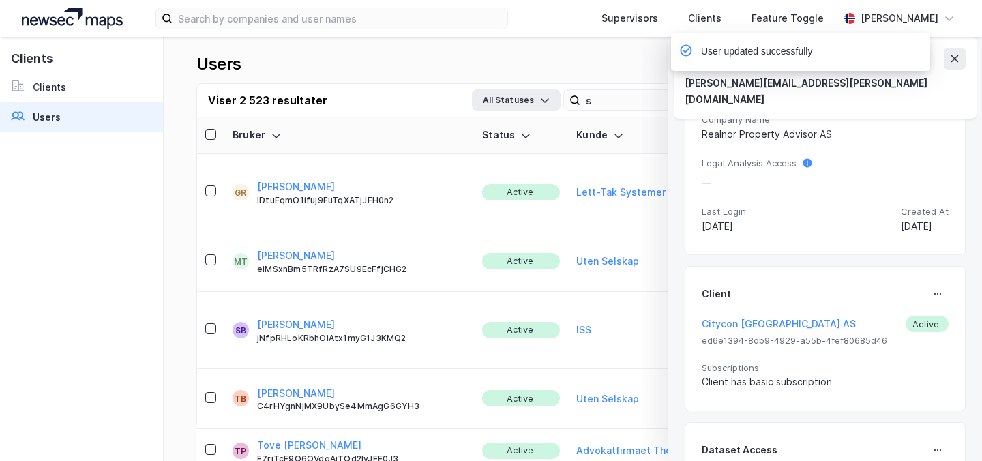
scroll to position [282, 0]
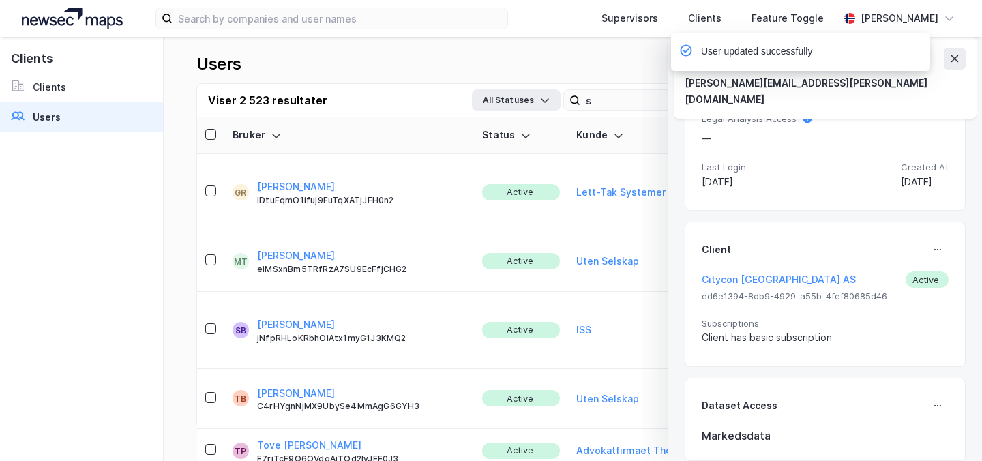
click at [952, 237] on div "Client Citycon Norway AS Active ed6e1394-8db9-4929-a55b-4fef80685d46 Subscripti…" at bounding box center [825, 294] width 281 height 145
click at [937, 244] on icon at bounding box center [938, 249] width 11 height 11
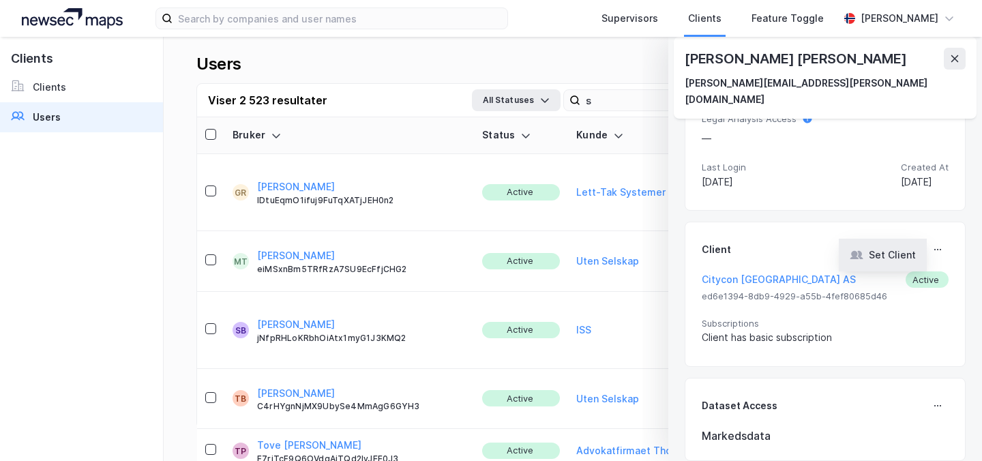
click at [883, 247] on div "Set Client" at bounding box center [892, 255] width 47 height 16
click at [750, 353] on div "Status and Details User Id LDFf5A8rraP8ws5Dwb0L5bya0wv1 Active Full Name Stine …" at bounding box center [825, 151] width 281 height 619
click at [935, 242] on button at bounding box center [938, 250] width 22 height 22
click at [894, 247] on div "Set Client" at bounding box center [892, 255] width 47 height 16
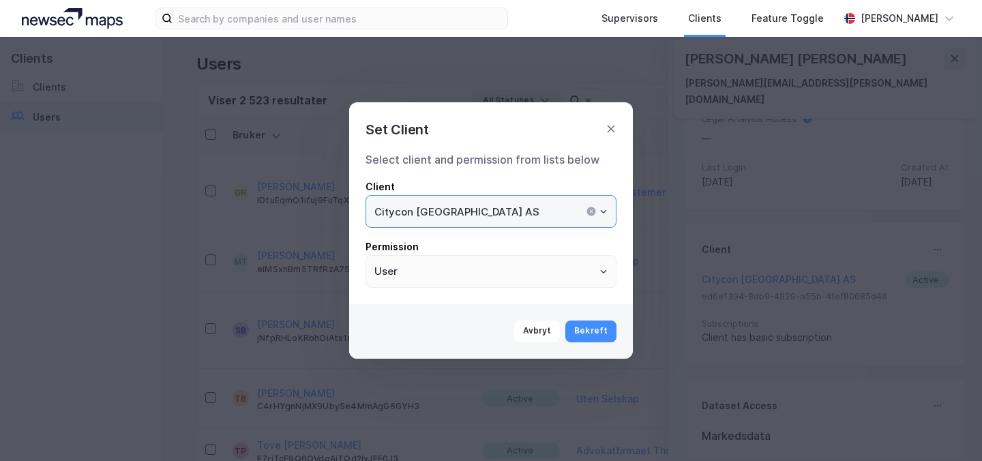
click at [486, 200] on input "Citycon [GEOGRAPHIC_DATA] AS" at bounding box center [491, 211] width 250 height 31
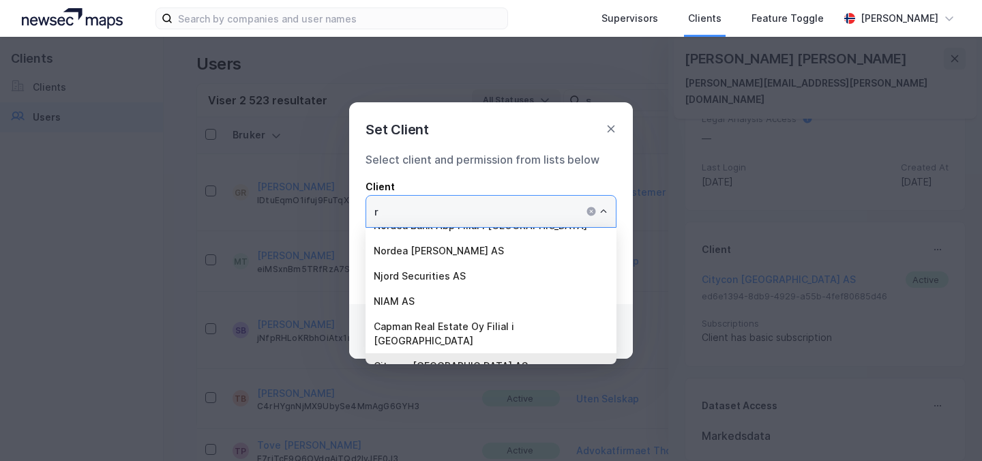
scroll to position [0, 0]
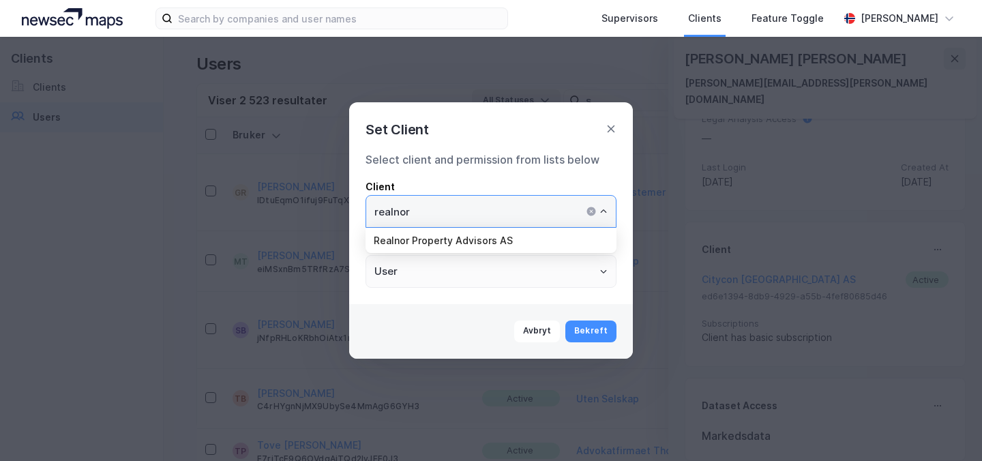
click at [486, 250] on li "Realnor Property Advisors AS" at bounding box center [491, 240] width 251 height 25
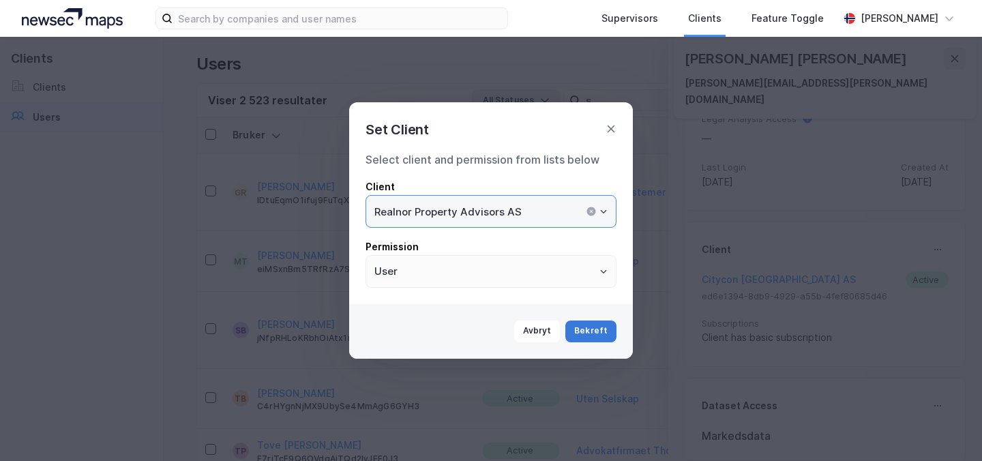
type input "Realnor Property Advisors AS"
click at [596, 330] on button "Bekreft" at bounding box center [591, 332] width 51 height 22
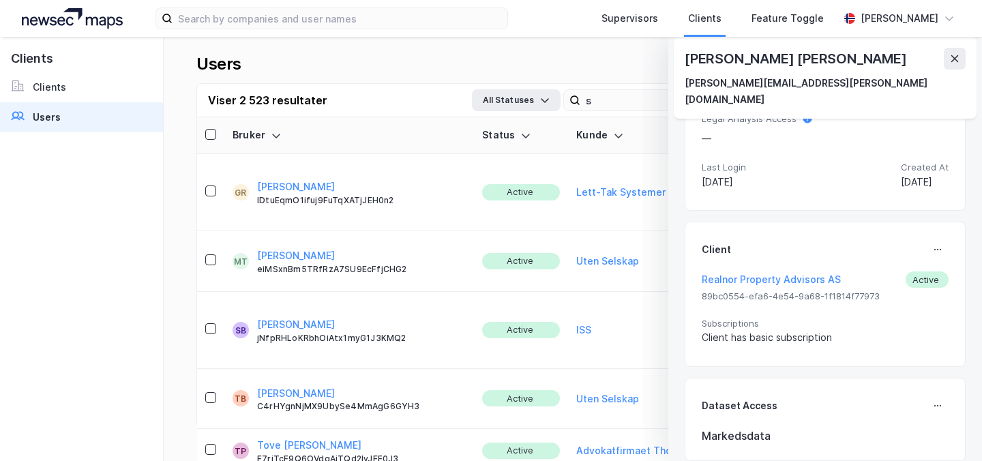
click at [600, 443] on button "Advokatfirmaet Thommessen AS" at bounding box center [655, 451] width 158 height 16
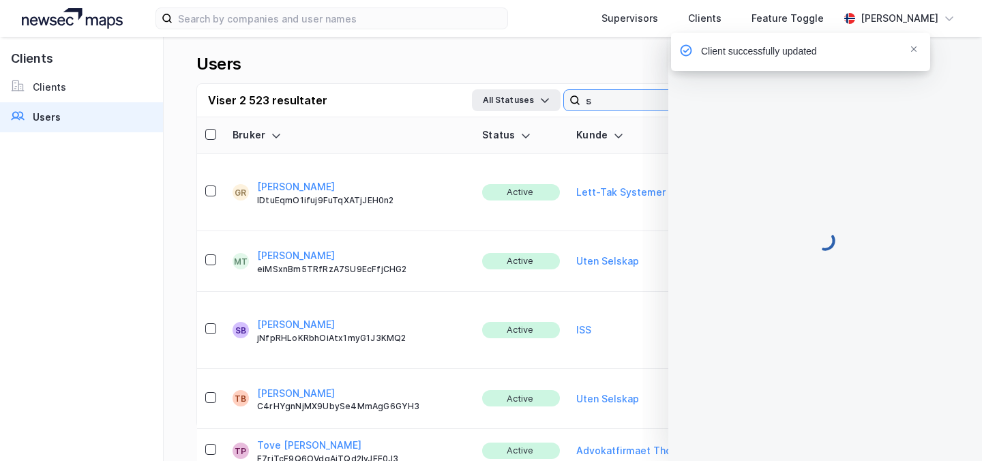
click at [645, 98] on input "s" at bounding box center [675, 100] width 188 height 20
type input "[PERSON_NAME] isakse"
click at [910, 49] on icon "Notifications Alt+T" at bounding box center [914, 49] width 8 height 8
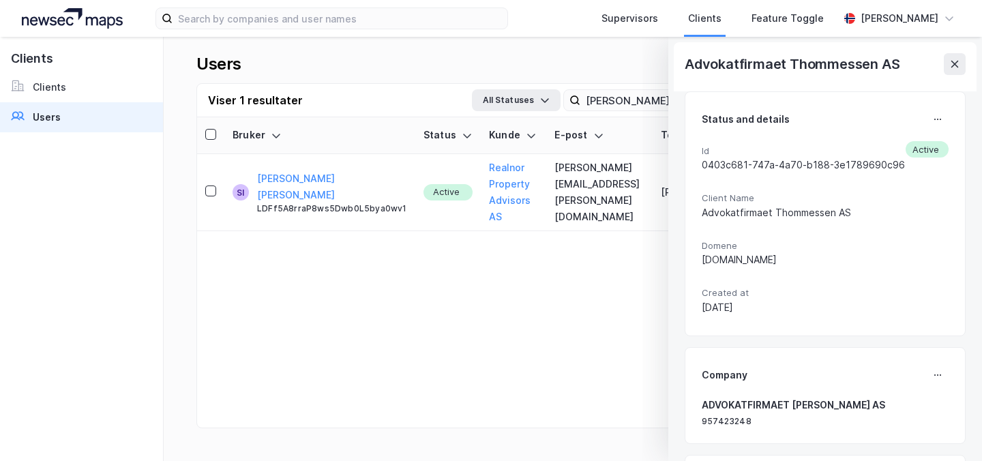
click at [952, 63] on div "Supervisors Clients Feature Toggle Andrea Müller Greve Advokatfirmaet Thommesse…" at bounding box center [491, 230] width 982 height 461
click at [960, 60] on icon at bounding box center [955, 64] width 11 height 11
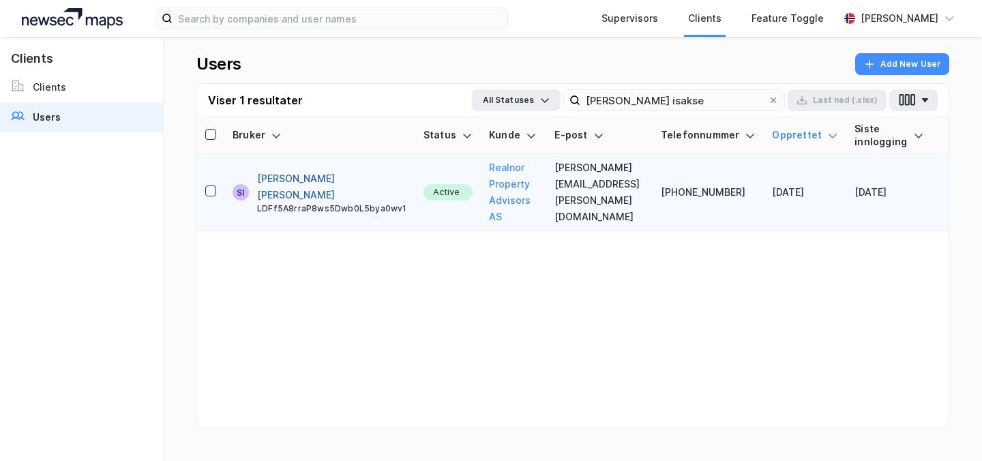
click at [315, 190] on button "[PERSON_NAME] [PERSON_NAME]" at bounding box center [332, 187] width 150 height 33
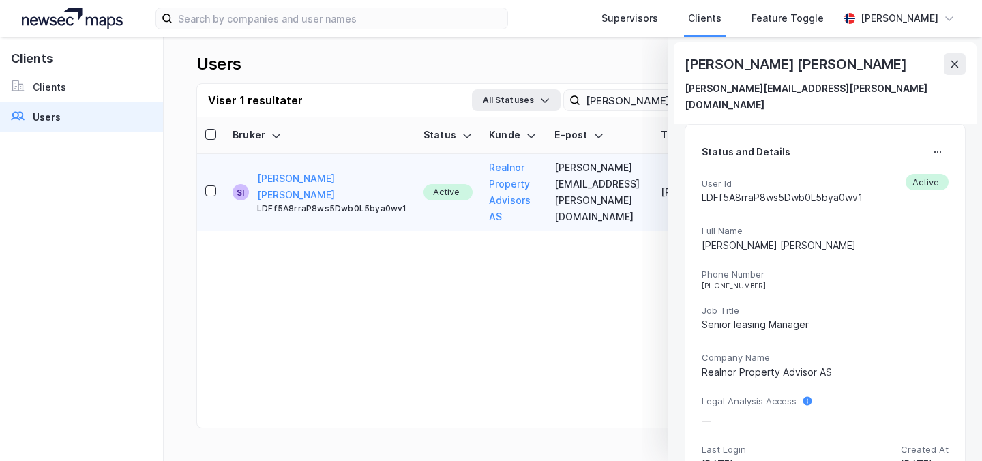
scroll to position [26, 0]
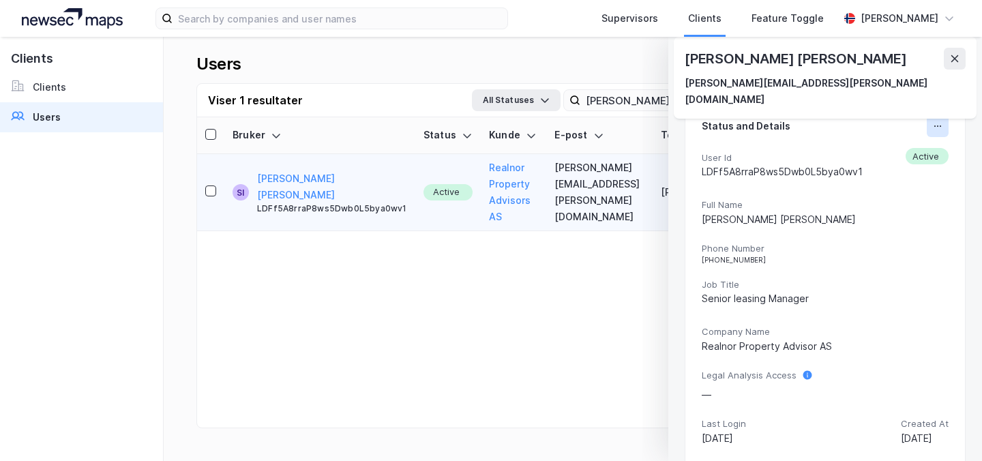
click at [941, 121] on icon at bounding box center [938, 126] width 11 height 11
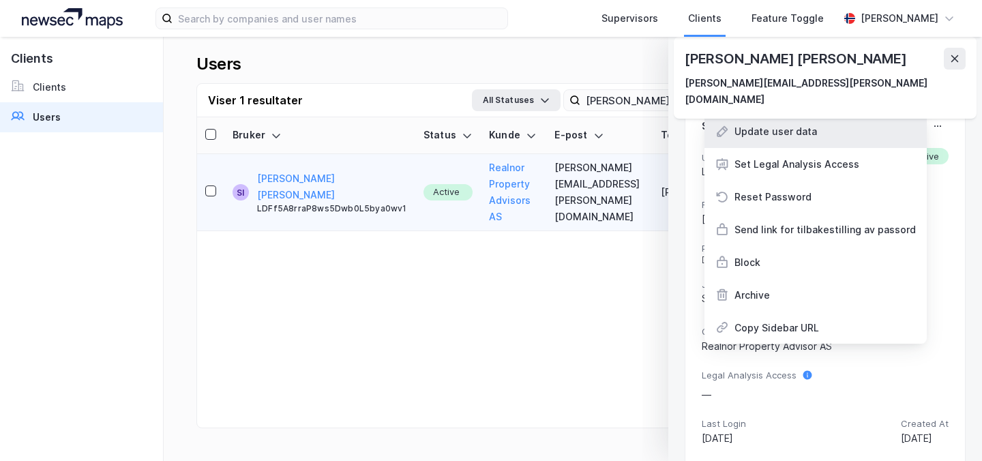
click at [823, 123] on div "Update user data" at bounding box center [816, 131] width 222 height 33
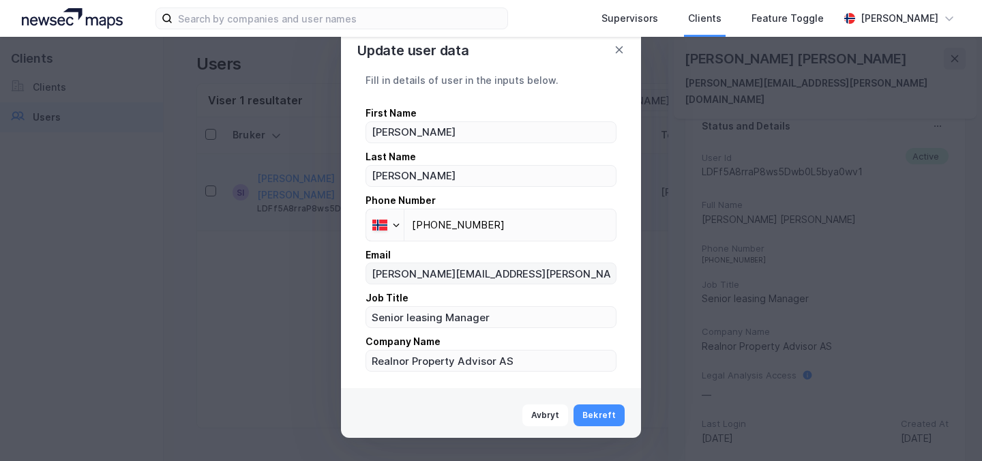
click at [515, 284] on label "[PERSON_NAME][EMAIL_ADDRESS][PERSON_NAME][DOMAIN_NAME]" at bounding box center [491, 274] width 251 height 22
click at [515, 284] on input "[PERSON_NAME][EMAIL_ADDRESS][PERSON_NAME][DOMAIN_NAME]" at bounding box center [491, 273] width 250 height 20
paste input "realnor.no"
type input "[PERSON_NAME][EMAIL_ADDRESS][PERSON_NAME][DOMAIN_NAME]"
click at [597, 417] on button "Bekreft" at bounding box center [599, 416] width 51 height 22
